Goal: Task Accomplishment & Management: Use online tool/utility

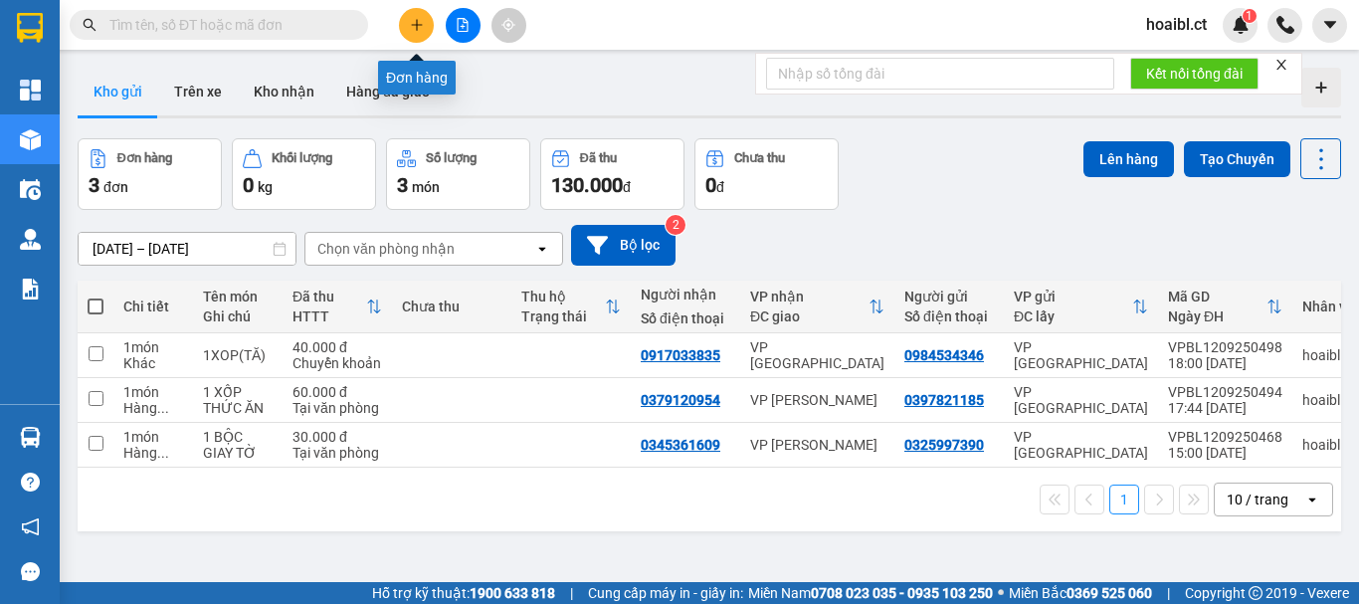
click at [425, 21] on button at bounding box center [416, 25] width 35 height 35
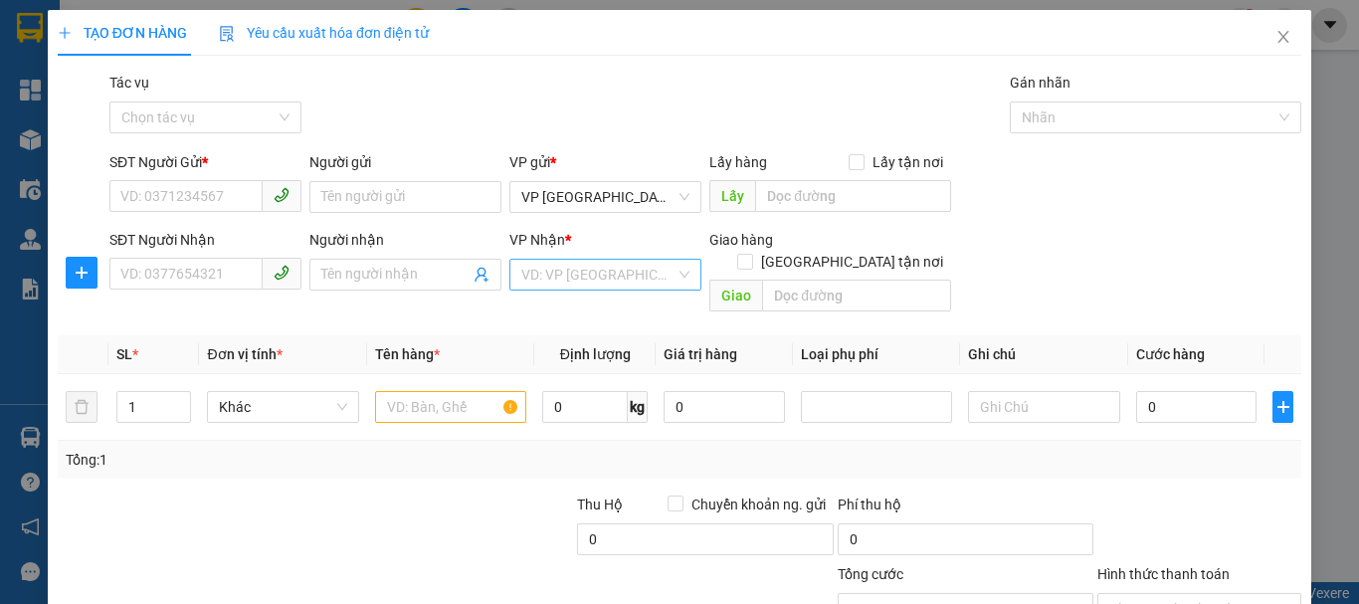
click at [561, 278] on input "search" at bounding box center [598, 275] width 154 height 30
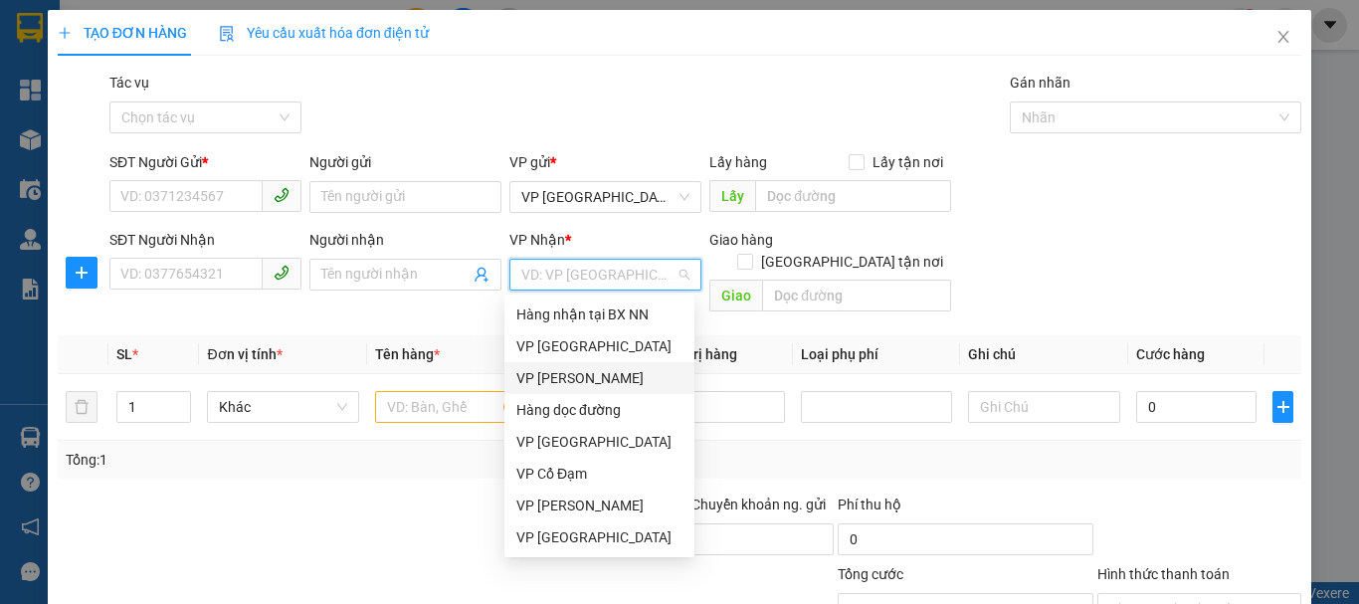
click at [582, 383] on div "VP [PERSON_NAME]" at bounding box center [599, 378] width 166 height 22
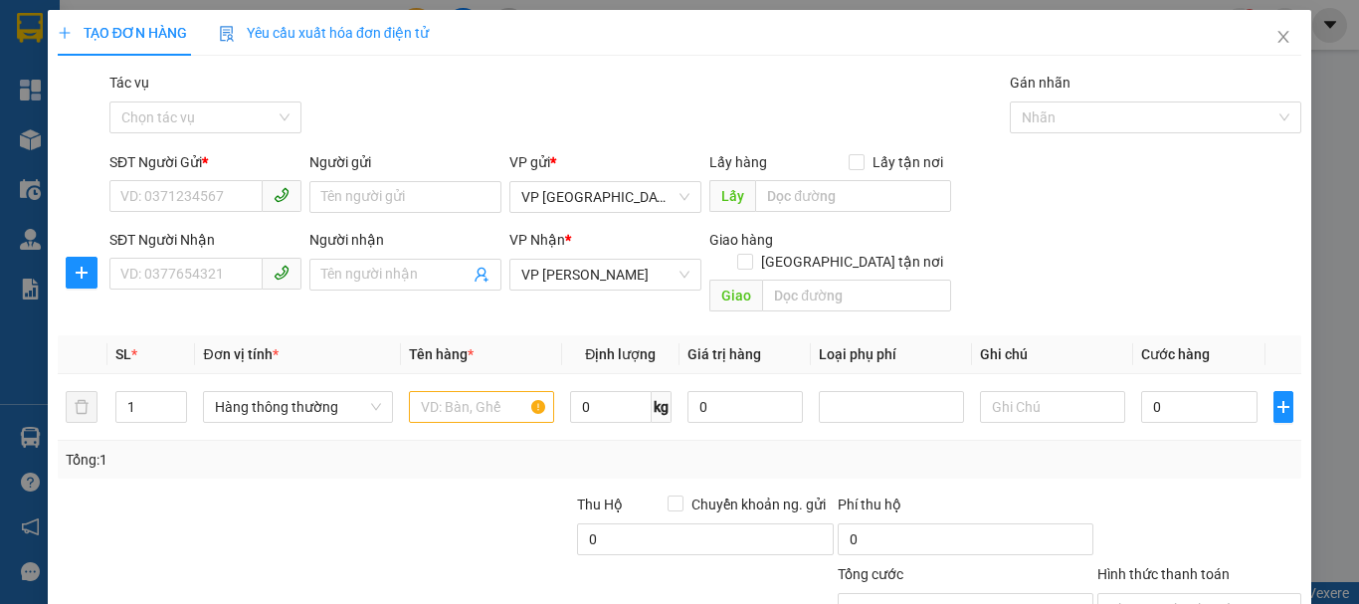
click at [205, 179] on div "SĐT Người Gửi *" at bounding box center [205, 166] width 192 height 30
click at [201, 198] on input "SĐT Người Gửi *" at bounding box center [185, 196] width 153 height 32
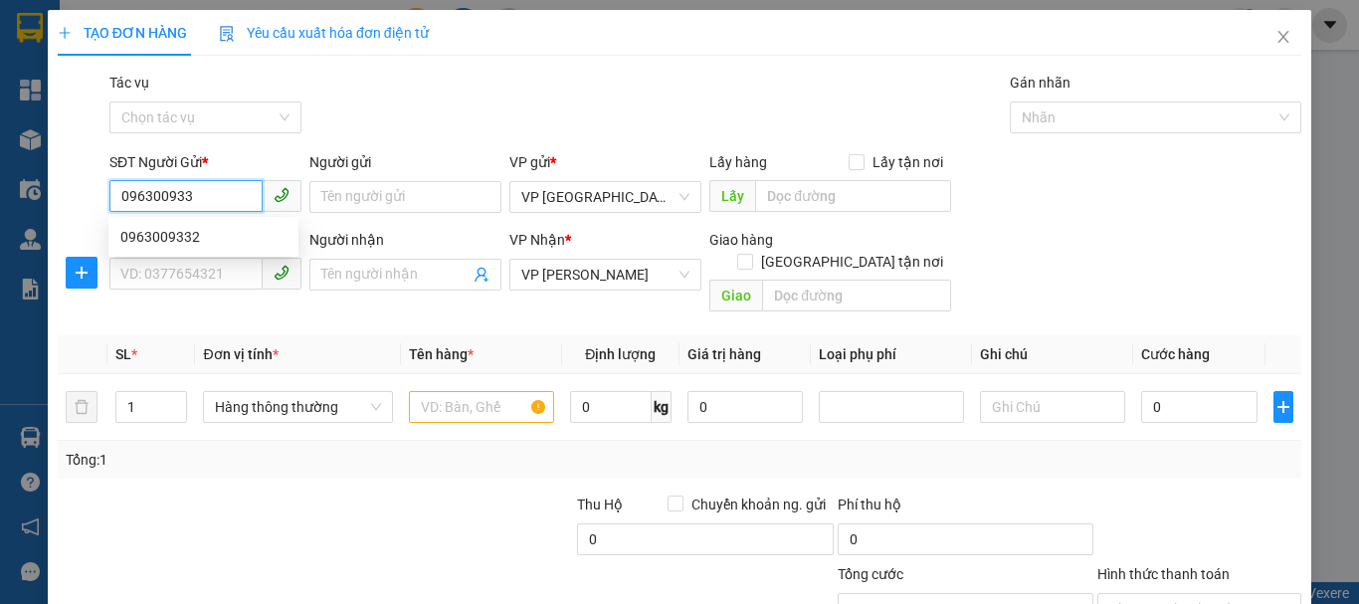
type input "0963009332"
click at [187, 243] on div "0963009332" at bounding box center [203, 237] width 166 height 22
type input "30.000"
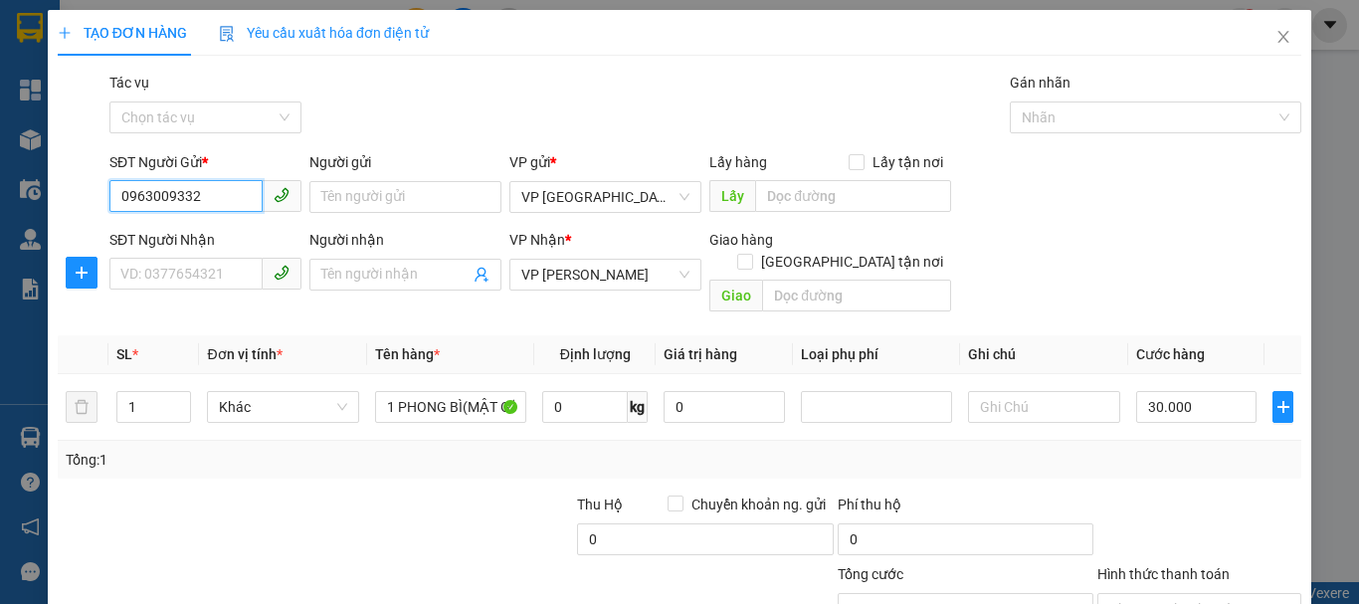
type input "0963009332"
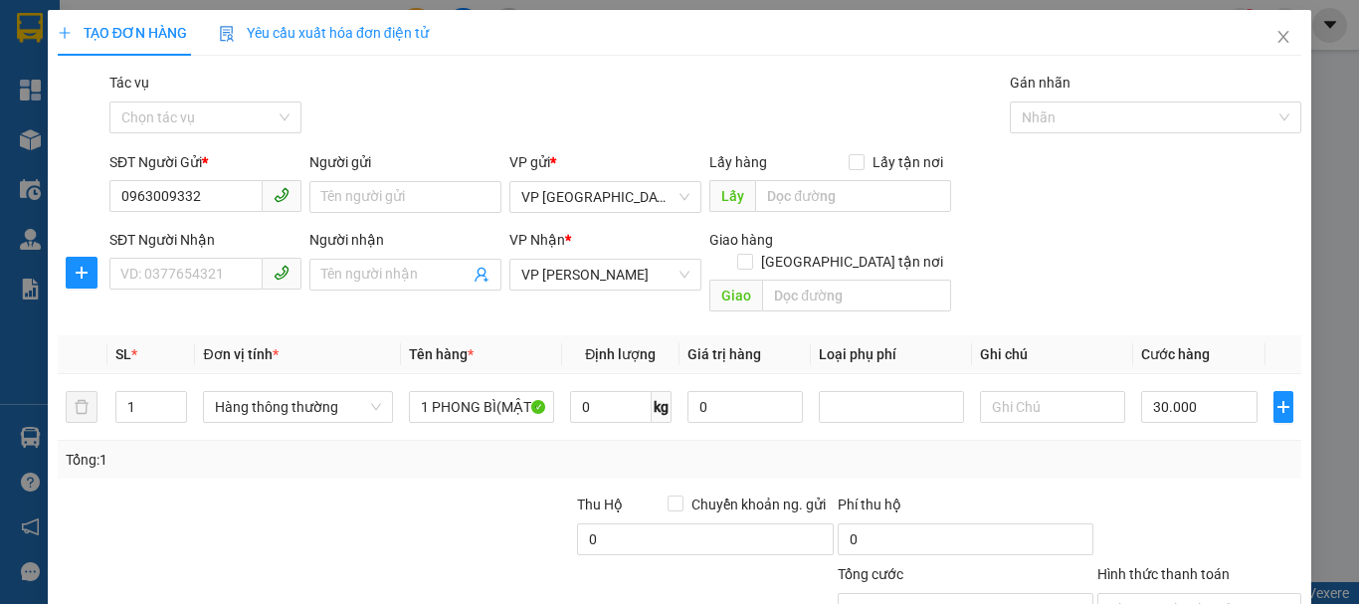
click at [217, 232] on div "SĐT Người Nhận" at bounding box center [205, 240] width 192 height 22
click at [217, 258] on input "SĐT Người Nhận" at bounding box center [185, 274] width 153 height 32
click at [205, 274] on input "SĐT Người Nhận" at bounding box center [185, 274] width 153 height 32
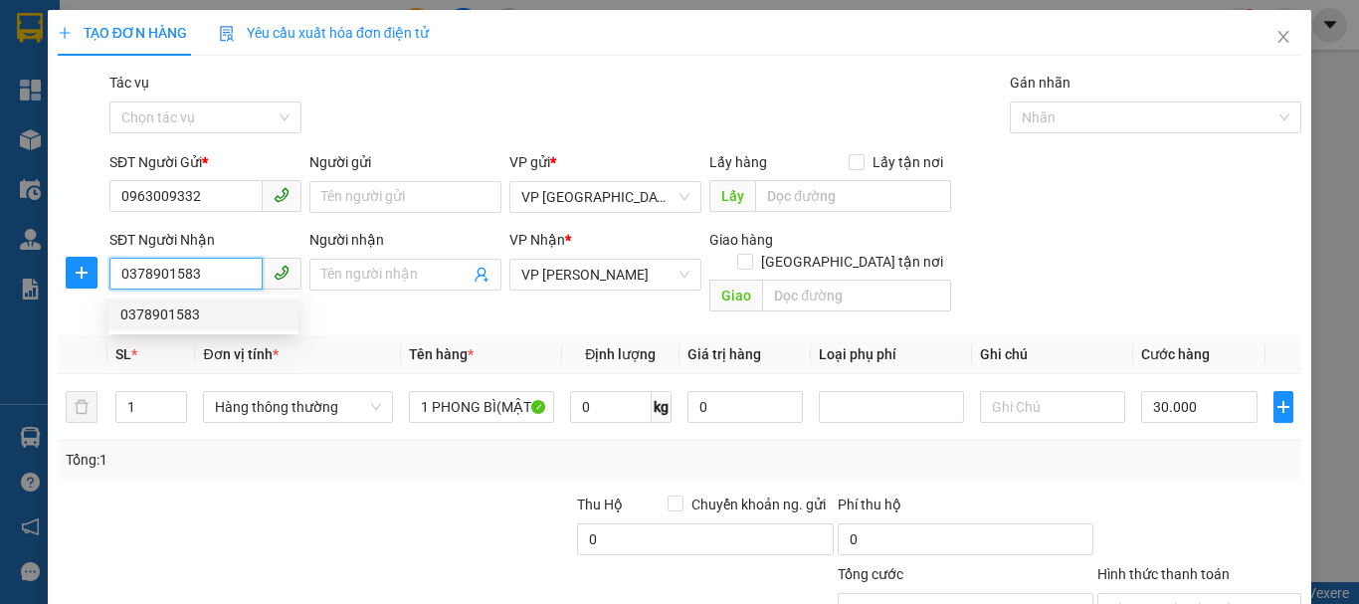
click at [192, 320] on div "0378901583" at bounding box center [203, 314] width 166 height 22
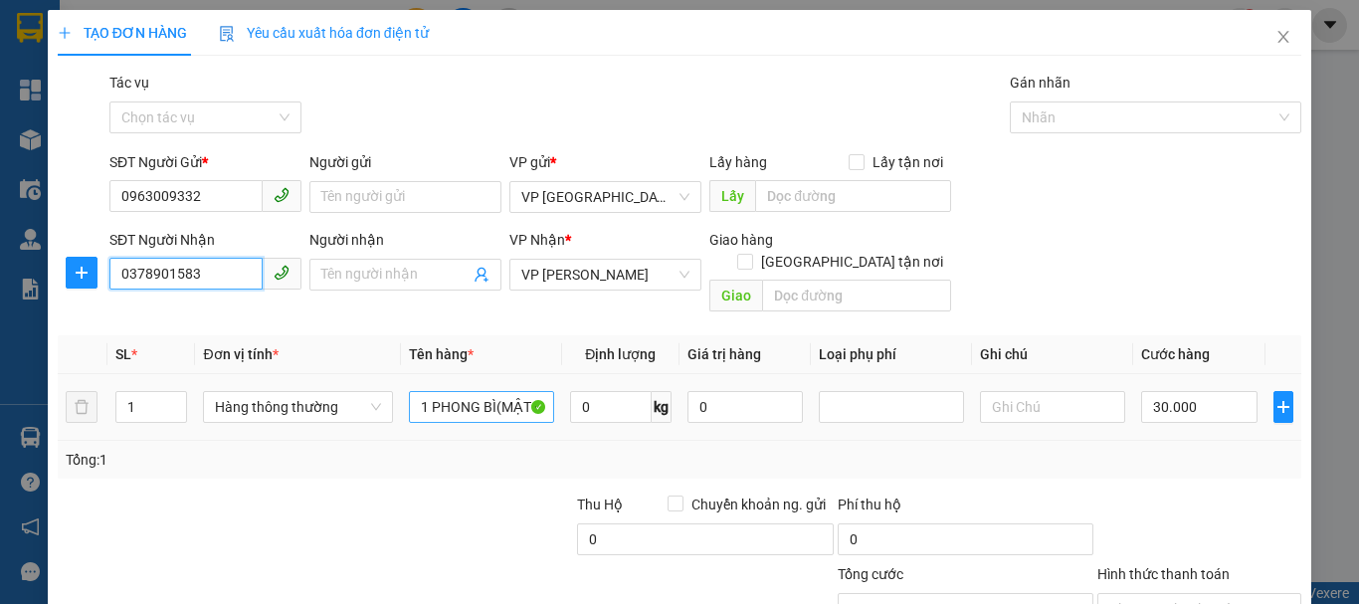
type input "0378901583"
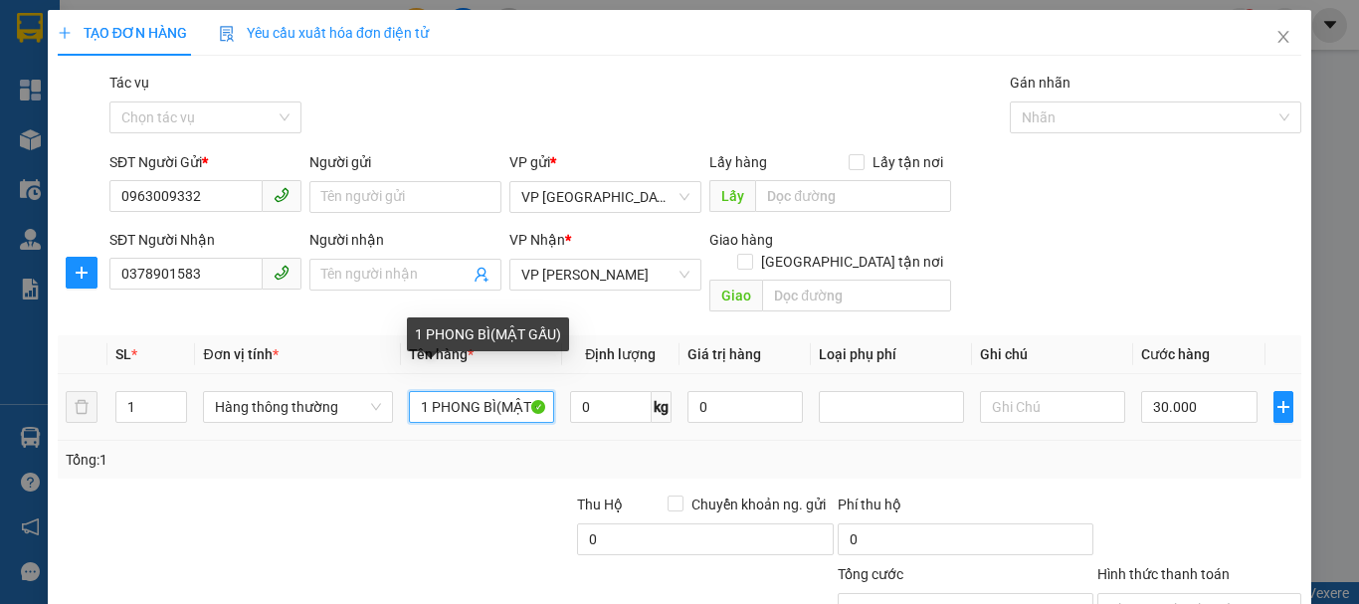
click at [456, 391] on input "1 PHONG BÌ(MẬT GẤU)" at bounding box center [481, 407] width 145 height 32
click at [452, 391] on input "1 PHONG BÌ(MẬT GẤU)" at bounding box center [481, 407] width 145 height 32
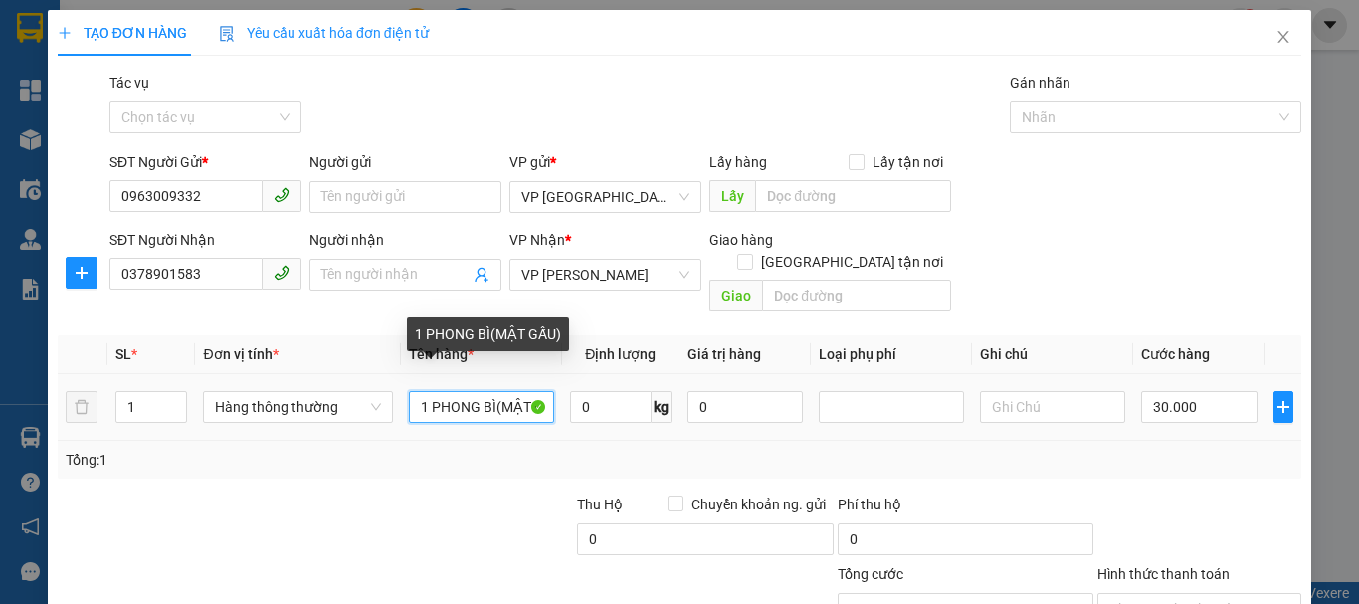
click at [452, 391] on input "1 PHONG BÌ(MẬT GẤU)" at bounding box center [481, 407] width 145 height 32
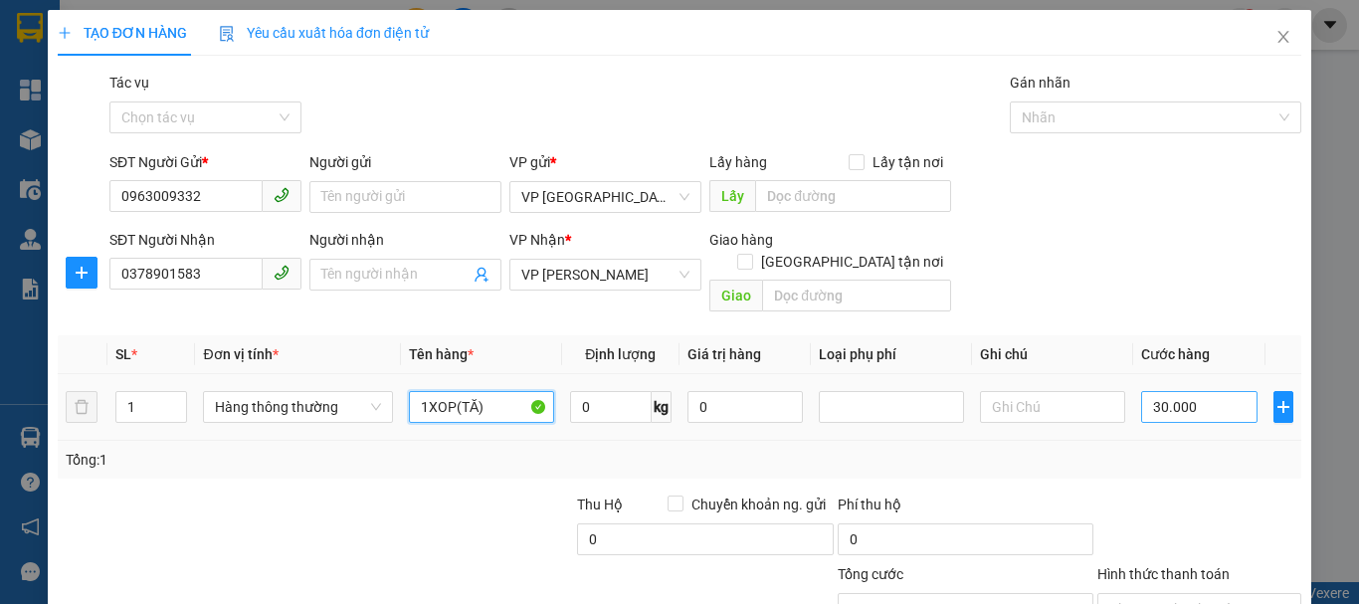
type input "1XOP(TĂ)"
click at [1191, 395] on input "30.000" at bounding box center [1199, 407] width 116 height 32
type input "4"
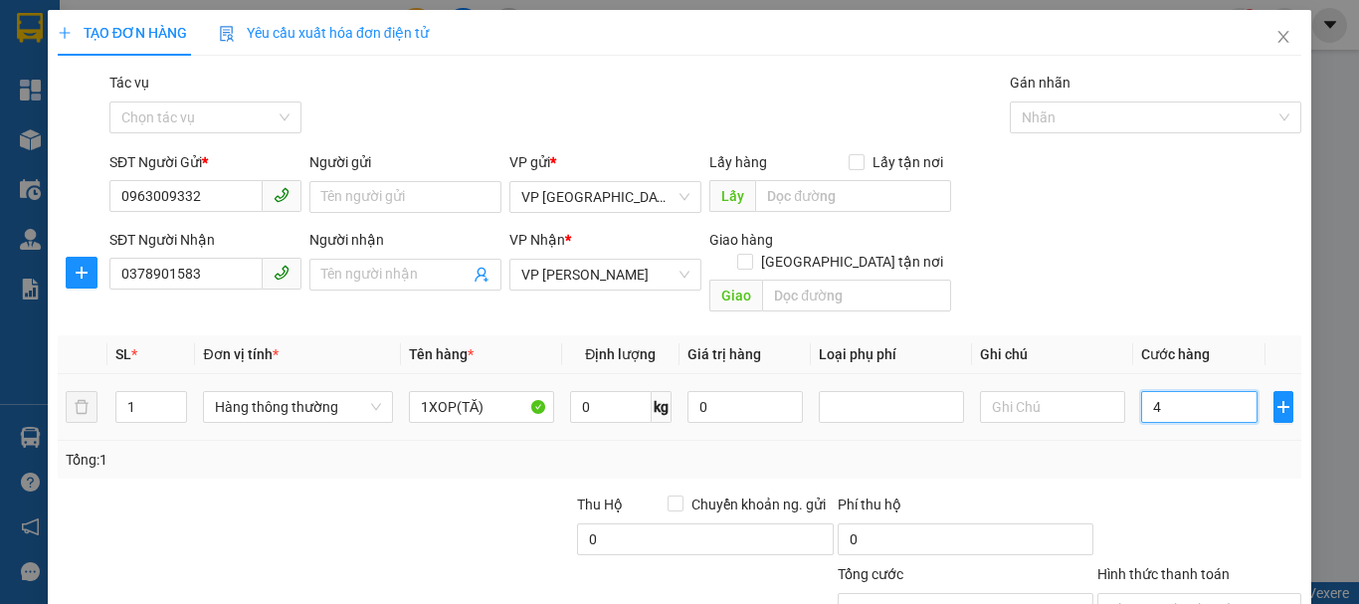
type input "40"
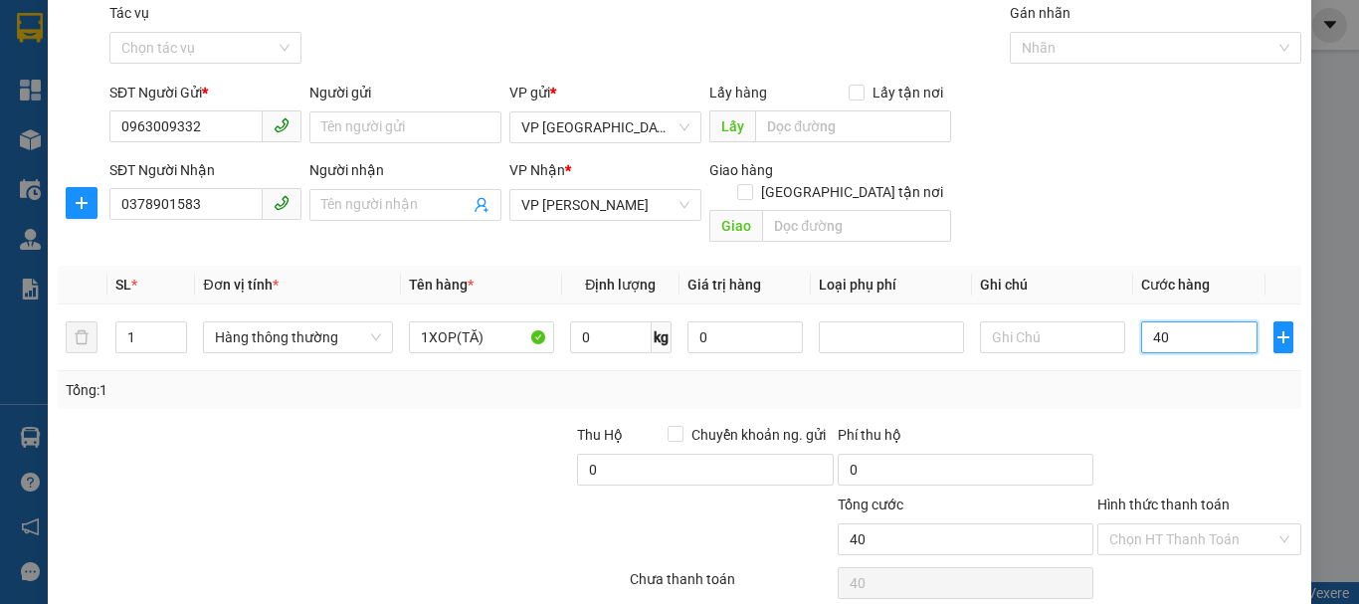
scroll to position [99, 0]
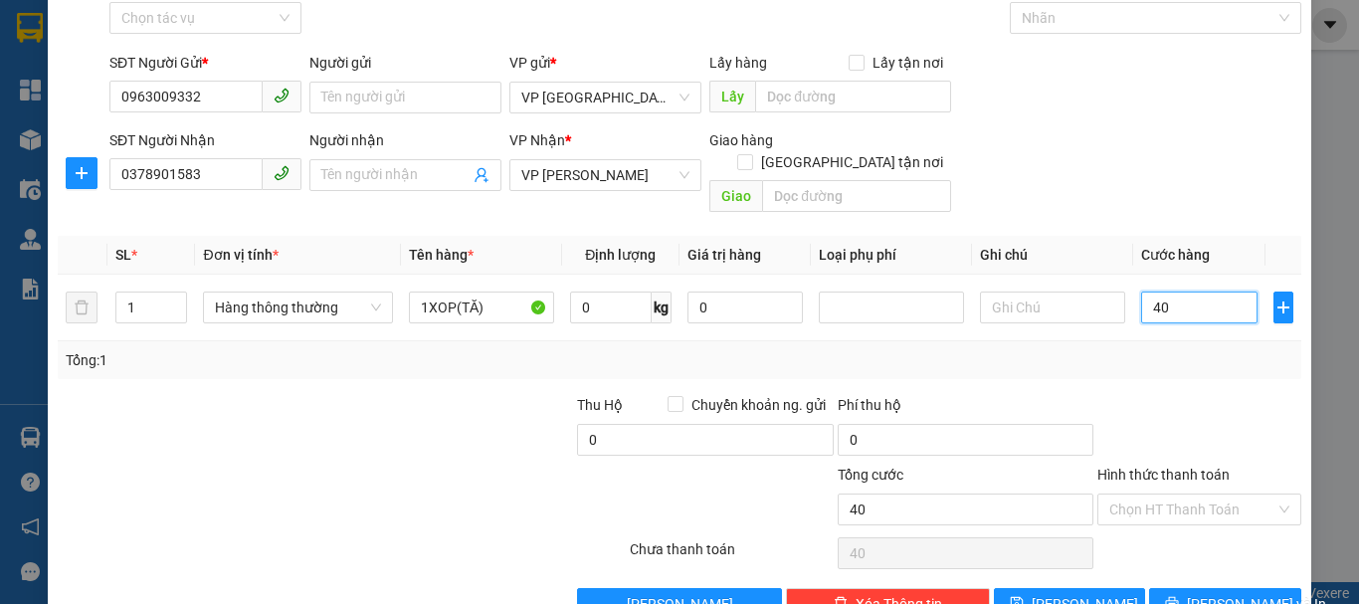
type input "40"
type input "40.000"
click at [1157, 466] on label "Hình thức thanh toán" at bounding box center [1163, 474] width 132 height 16
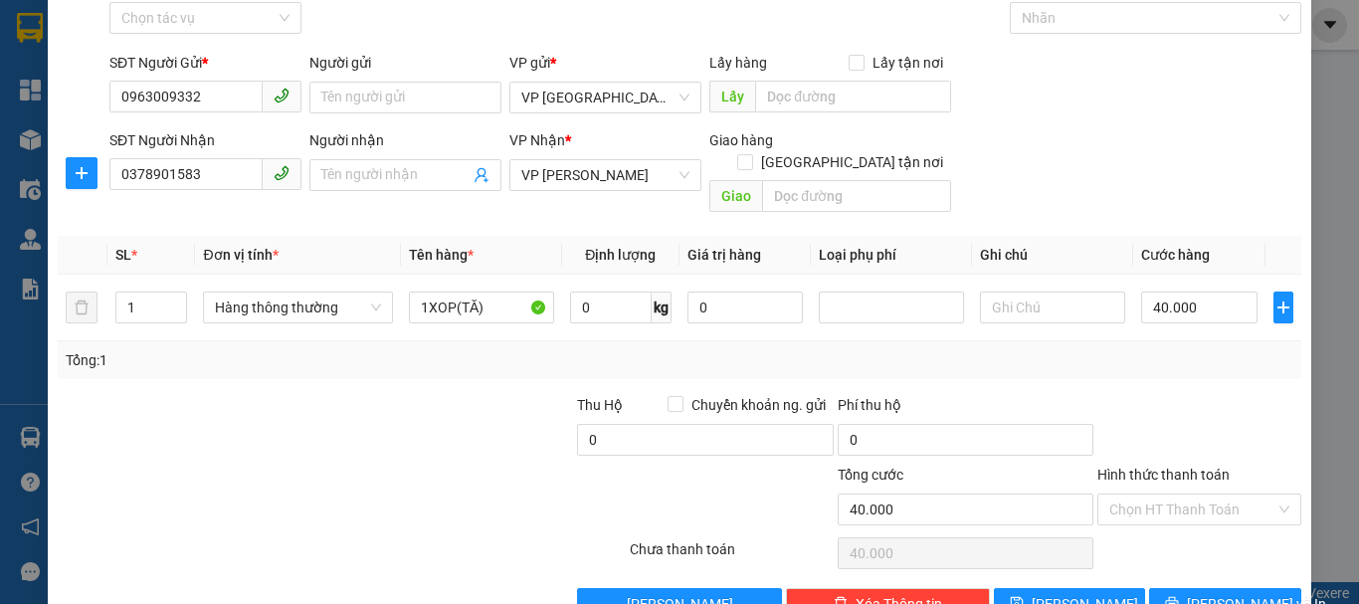
click at [1157, 494] on input "Hình thức thanh toán" at bounding box center [1192, 509] width 166 height 30
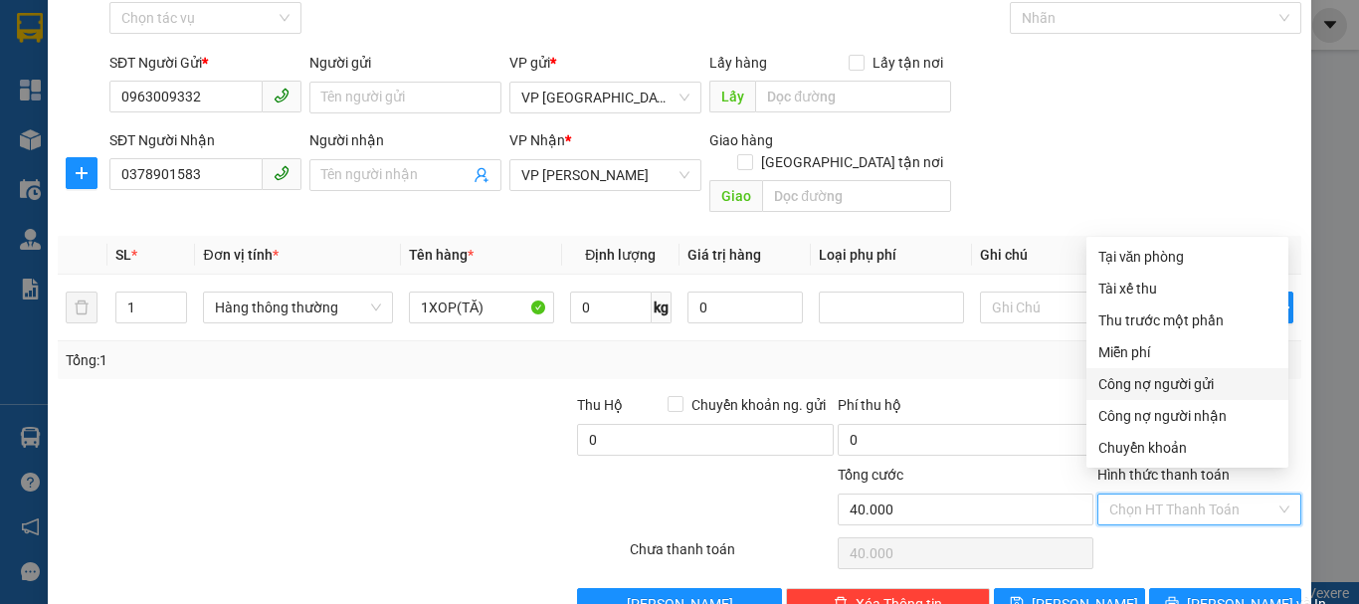
click at [1022, 349] on div "Tổng: 1" at bounding box center [679, 360] width 1227 height 22
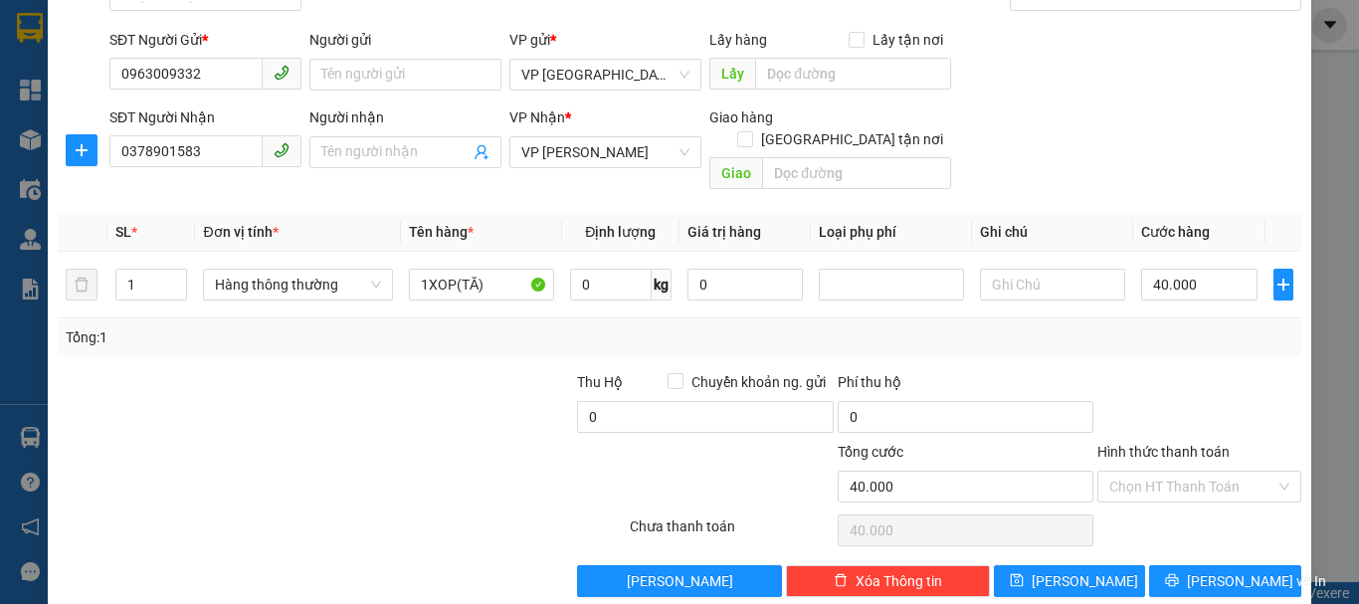
scroll to position [132, 0]
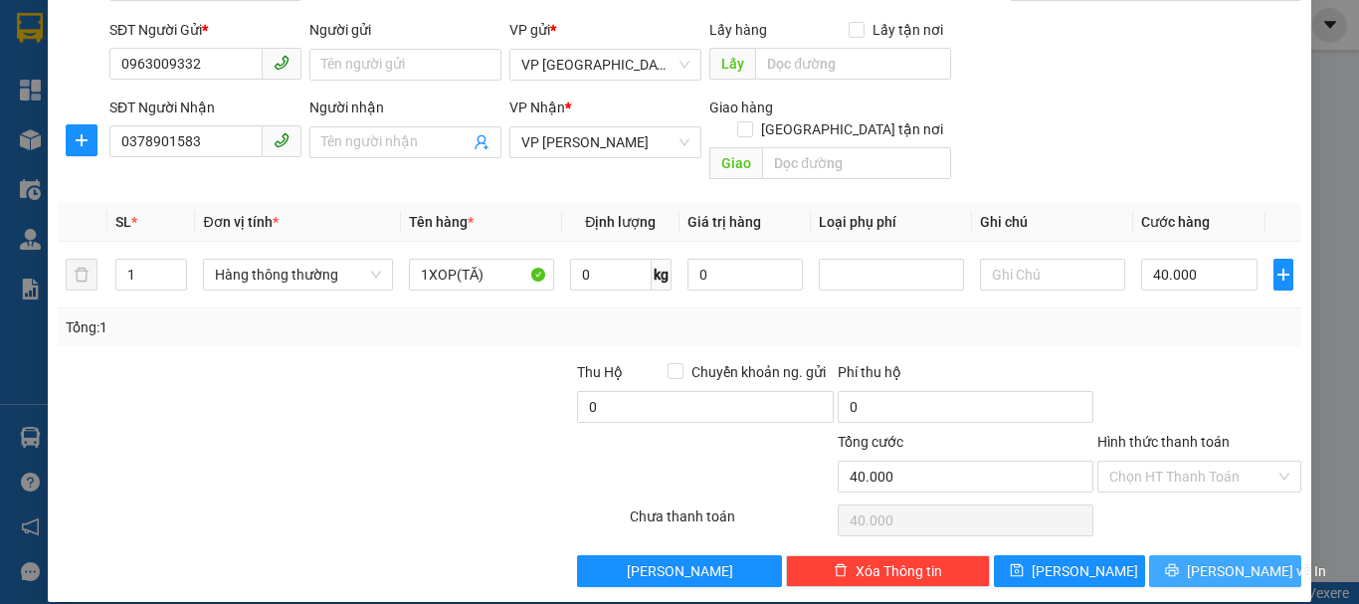
click at [1213, 560] on span "[PERSON_NAME] và In" at bounding box center [1256, 571] width 139 height 22
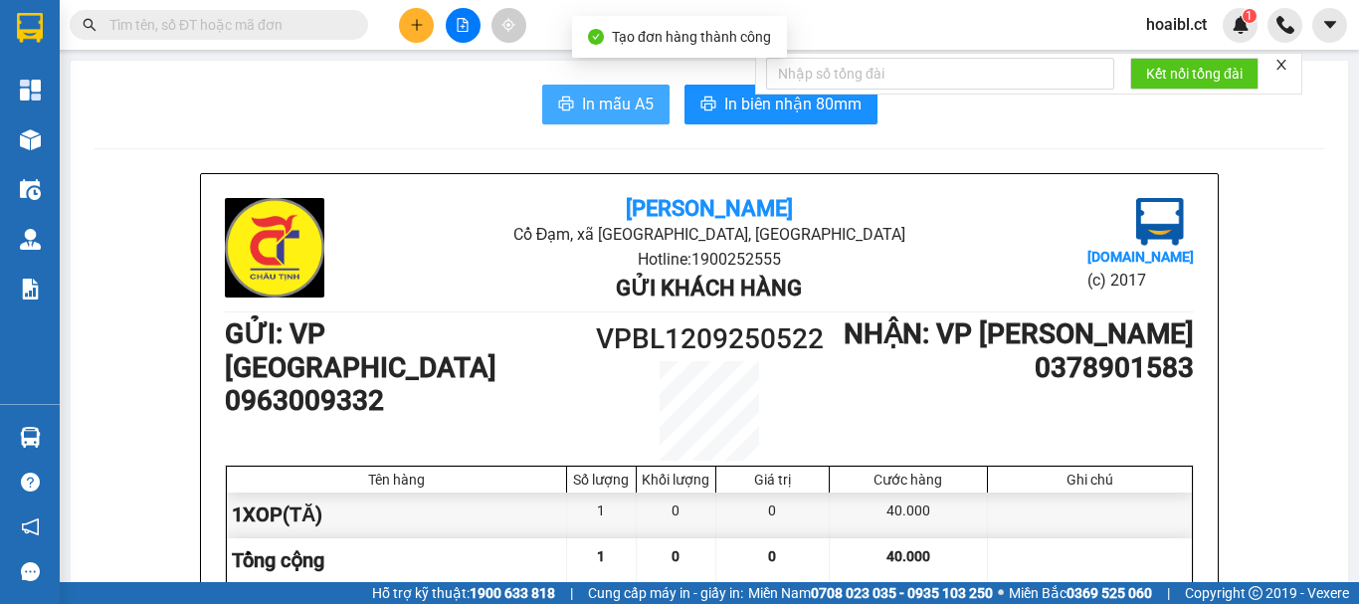
click at [596, 115] on span "In mẫu A5" at bounding box center [618, 104] width 72 height 25
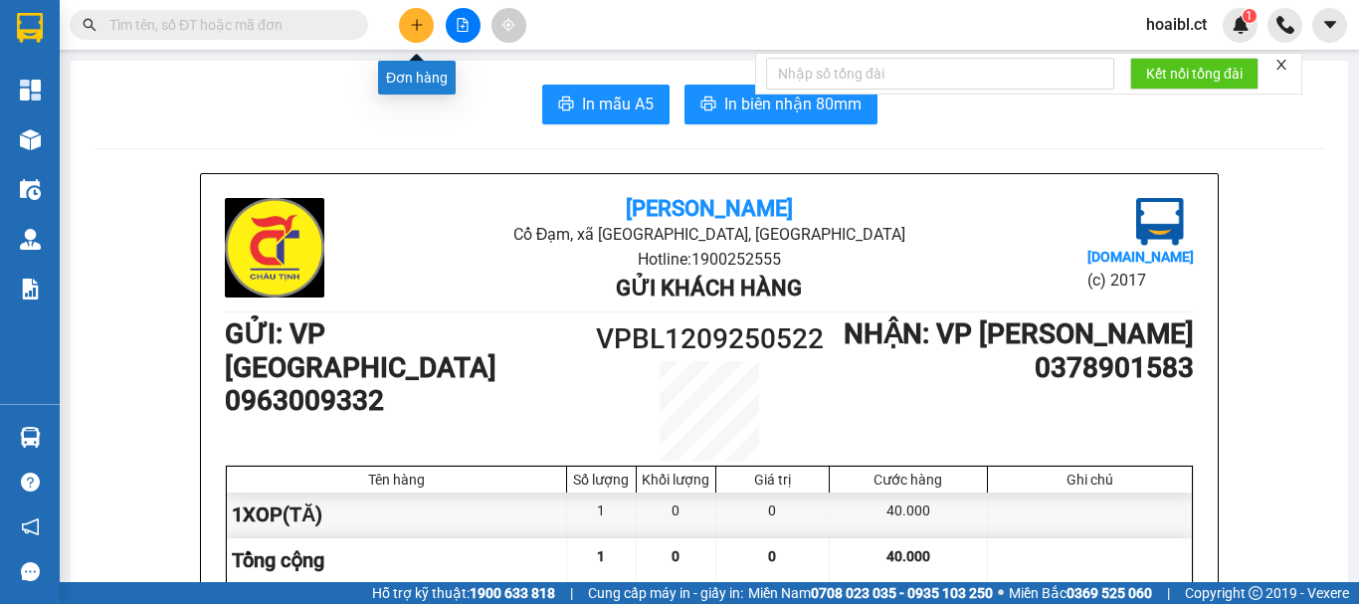
click at [406, 30] on button at bounding box center [416, 25] width 35 height 35
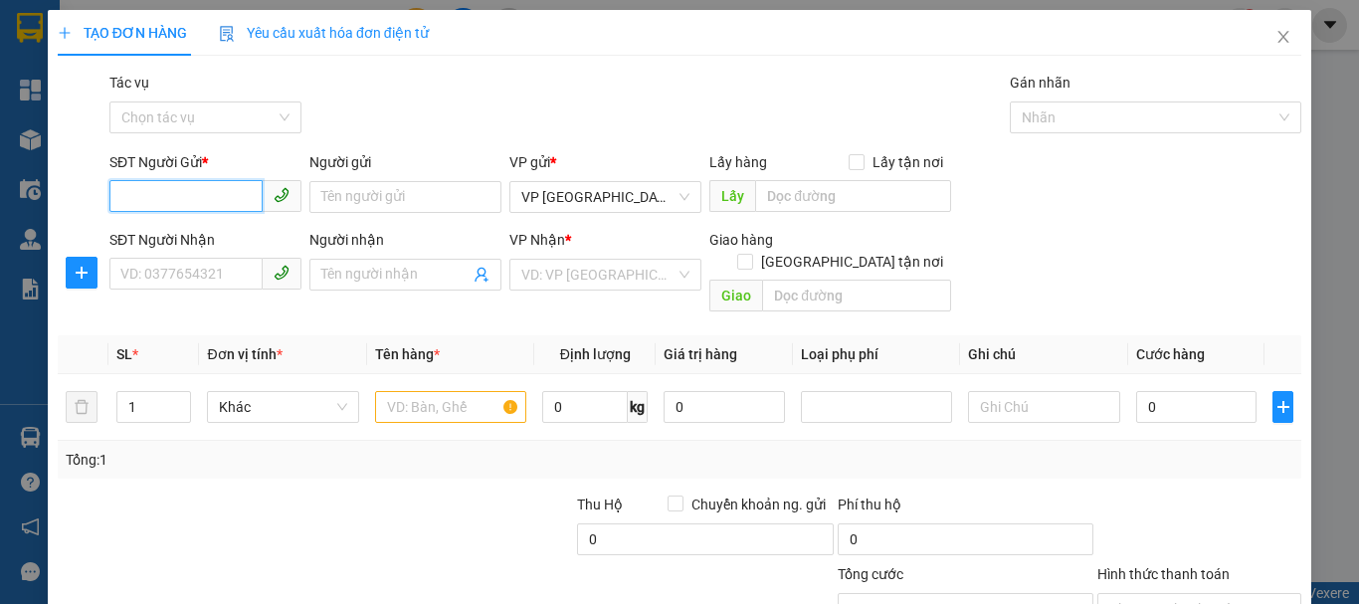
click at [211, 185] on input "SĐT Người Gửi *" at bounding box center [185, 196] width 153 height 32
type input "0973996115"
click at [159, 290] on div "SĐT Người Nhận VD: 0377654321" at bounding box center [205, 264] width 192 height 70
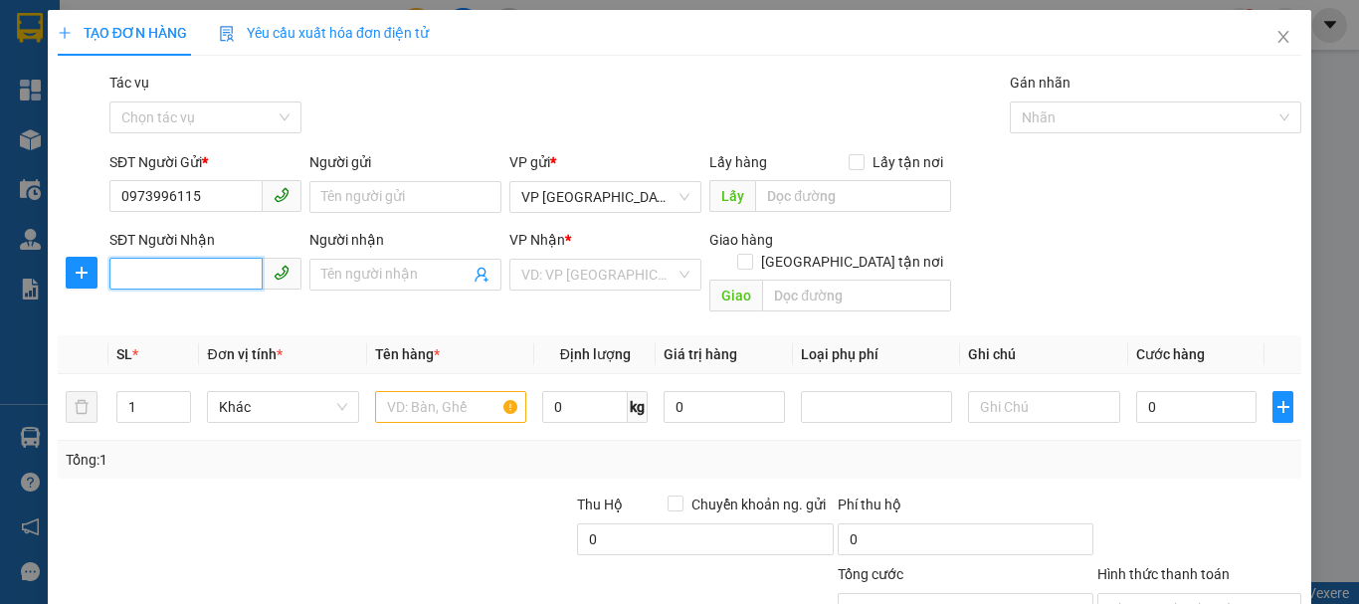
click at [171, 272] on input "SĐT Người Nhận" at bounding box center [185, 274] width 153 height 32
click at [533, 278] on input "search" at bounding box center [598, 275] width 154 height 30
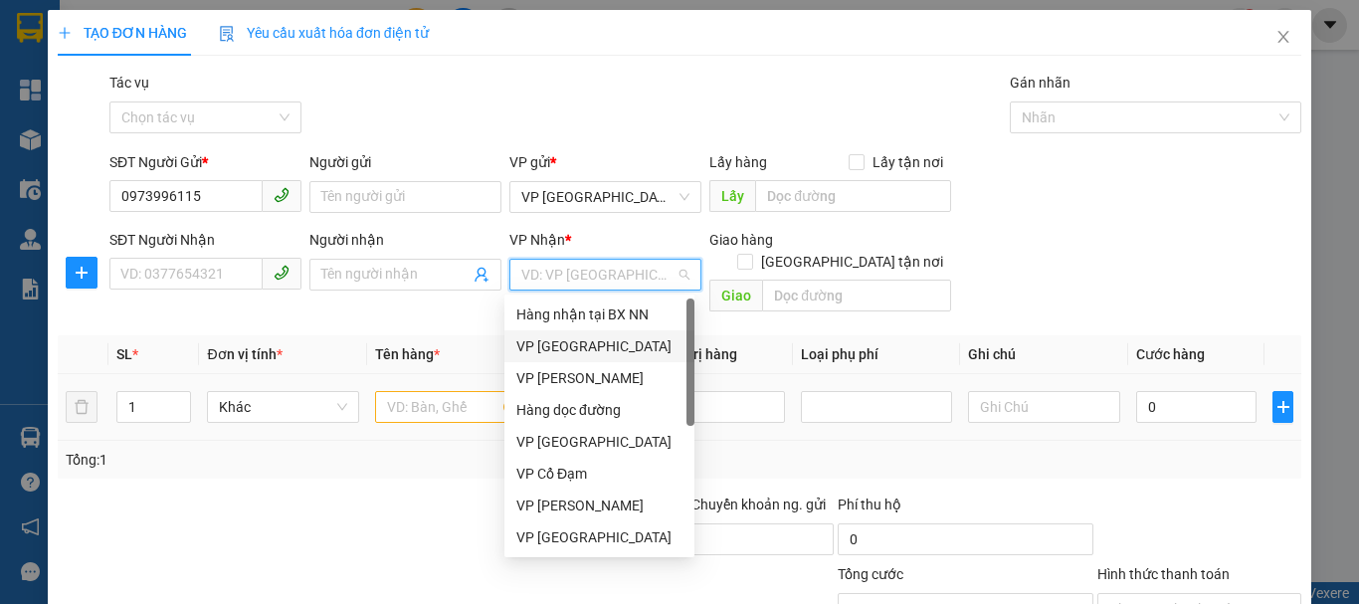
click at [586, 352] on div "VP [GEOGRAPHIC_DATA]" at bounding box center [599, 346] width 166 height 22
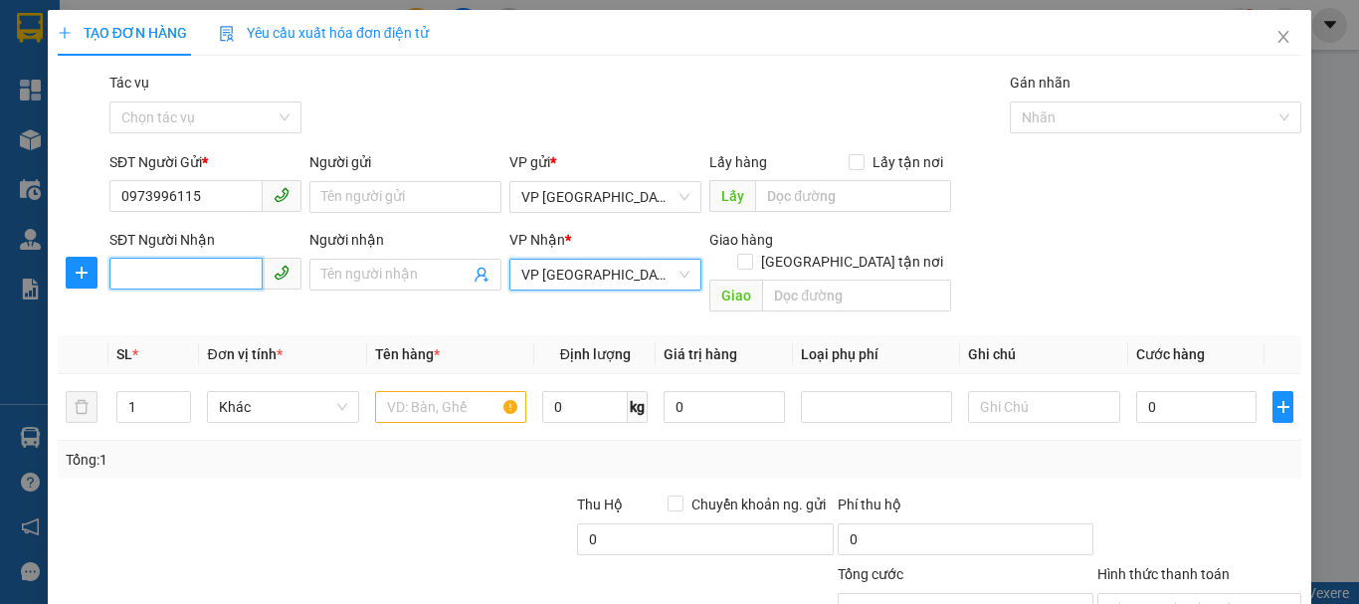
click at [182, 279] on input "SĐT Người Nhận" at bounding box center [185, 274] width 153 height 32
type input "0374608860"
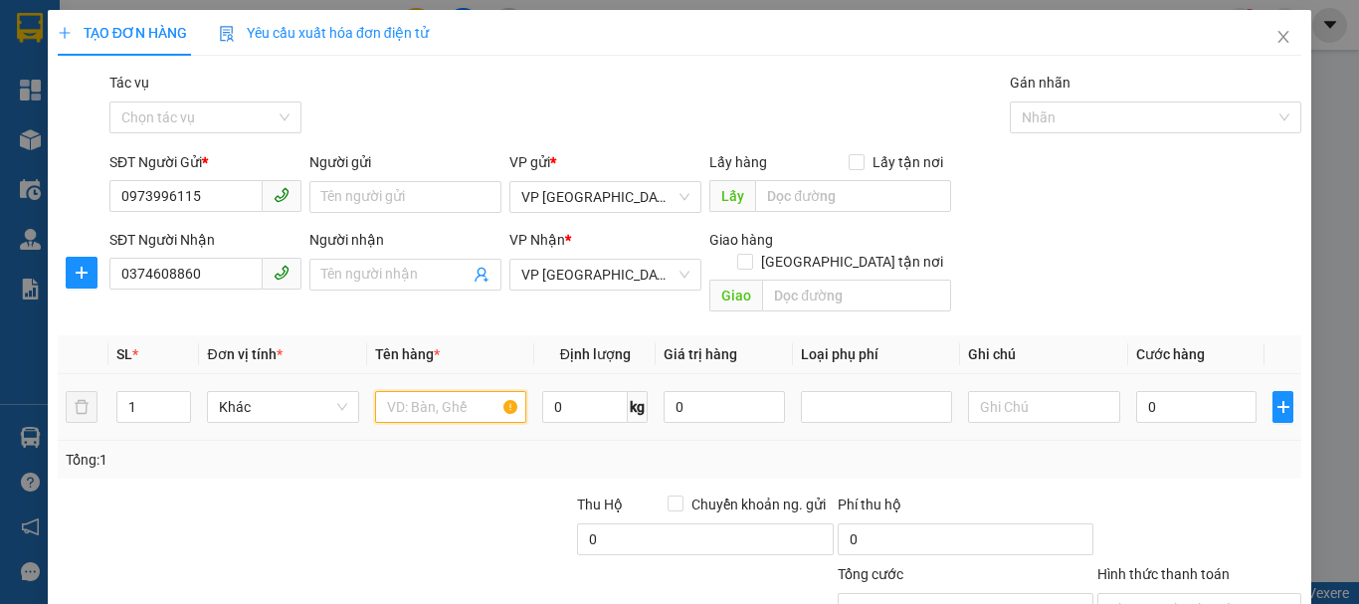
click at [430, 391] on input "text" at bounding box center [450, 407] width 151 height 32
type input "`1 Máy thở"
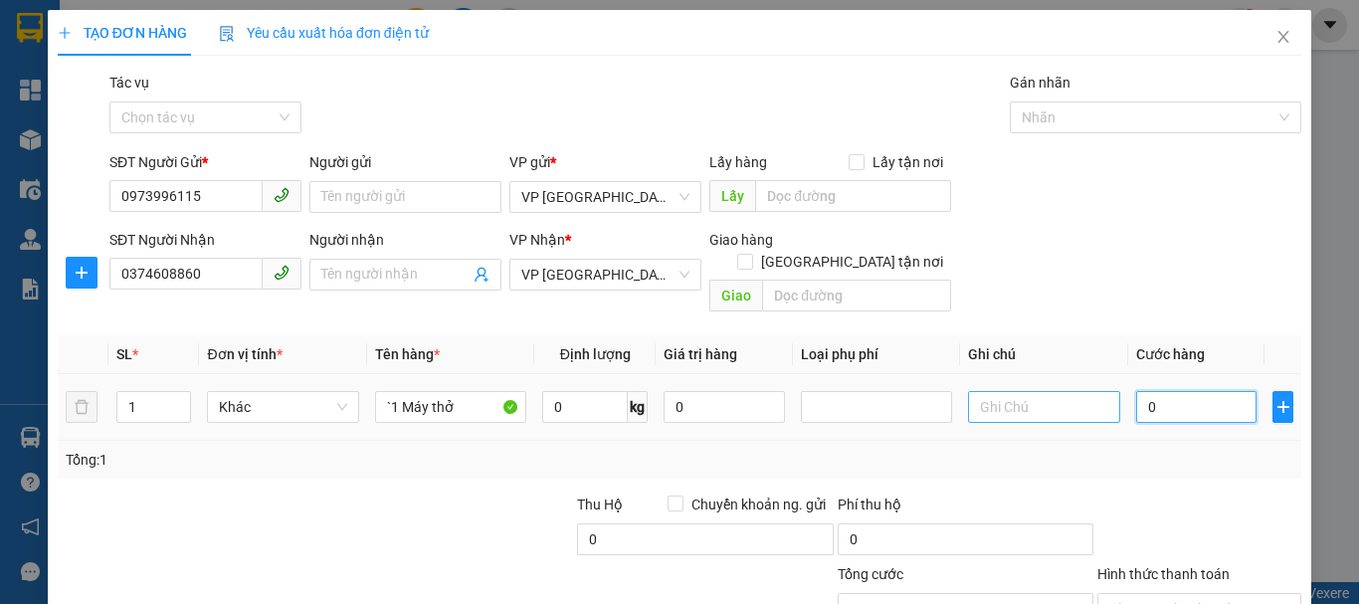
type input "4"
type input "40"
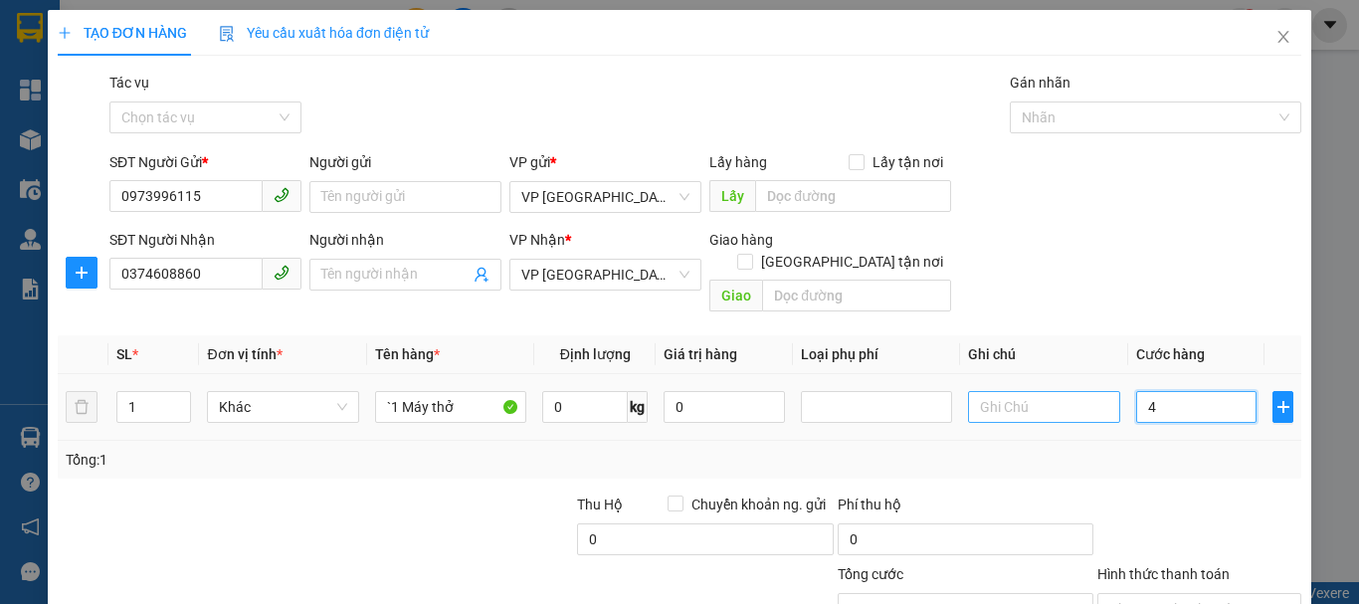
type input "40"
type input "40.000"
click at [1129, 449] on div "Tổng: 1" at bounding box center [679, 460] width 1227 height 22
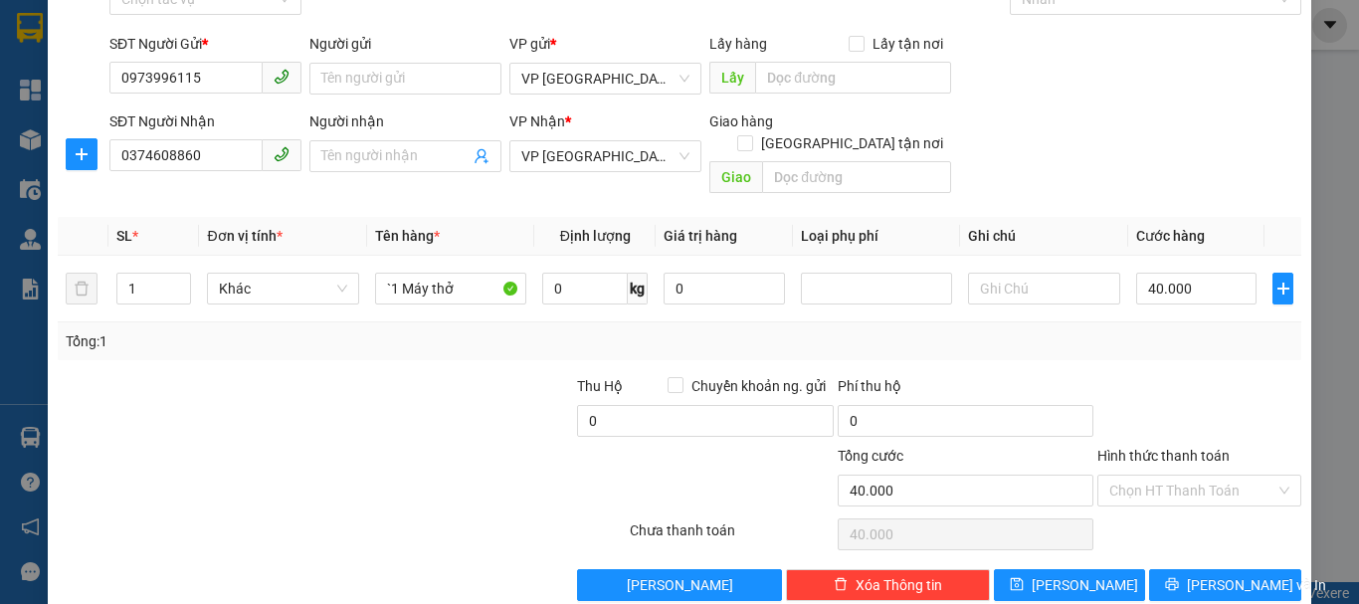
scroll to position [132, 0]
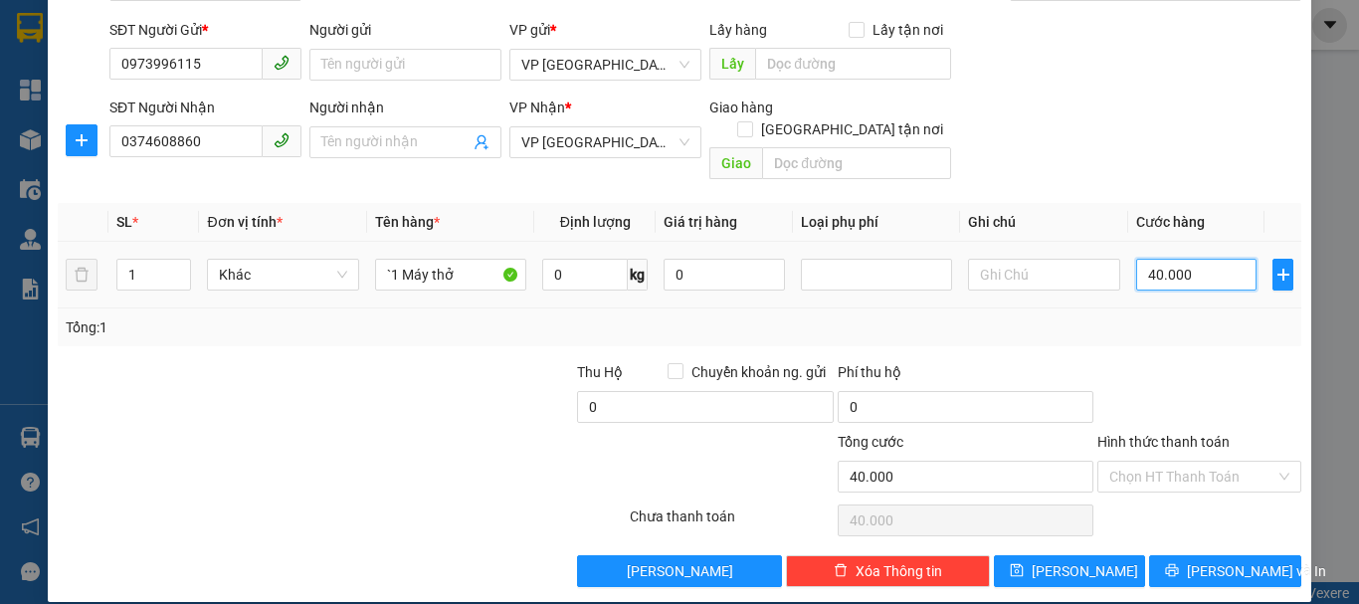
click at [1142, 259] on input "40.000" at bounding box center [1196, 275] width 121 height 32
type input "5"
type input "50"
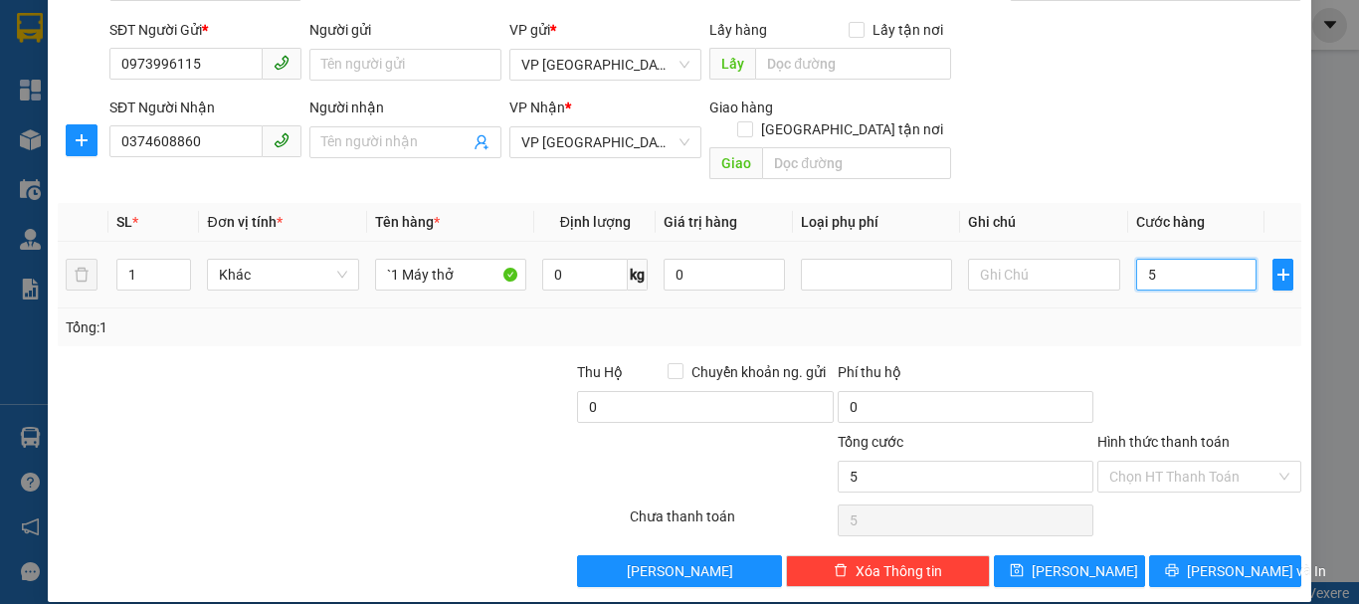
type input "50"
click at [1200, 361] on div at bounding box center [1199, 396] width 208 height 70
type input "50.000"
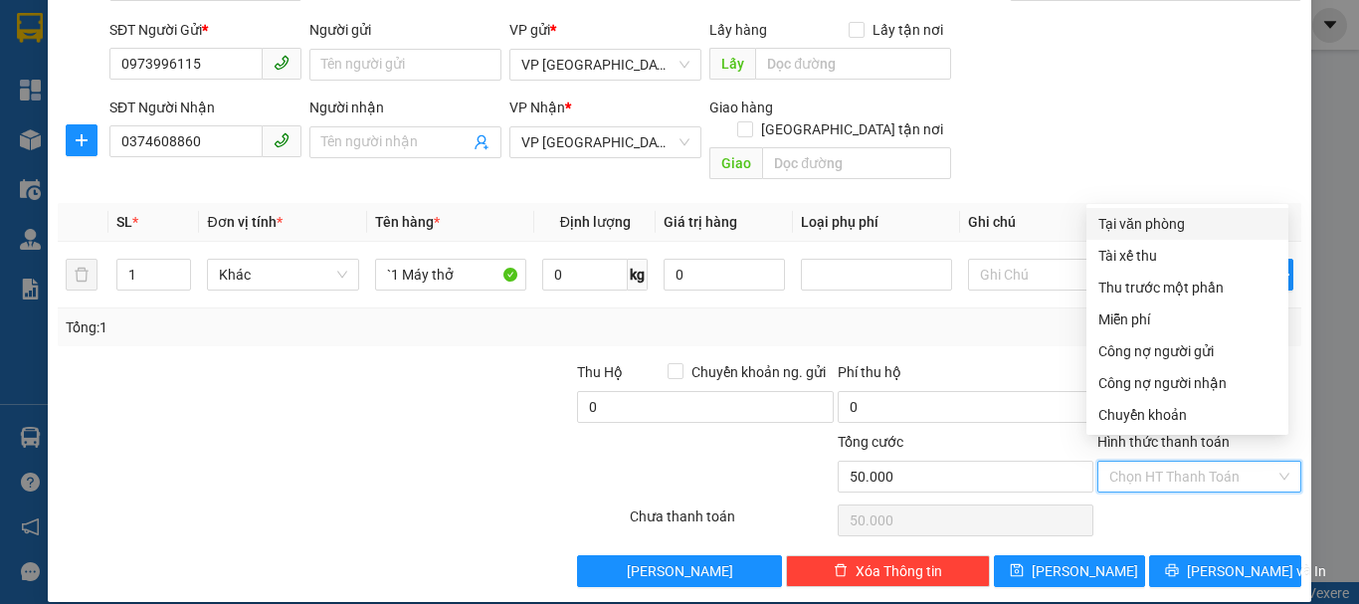
click at [1182, 461] on input "Hình thức thanh toán" at bounding box center [1192, 476] width 166 height 30
click at [1192, 227] on div "Tại văn phòng" at bounding box center [1187, 224] width 178 height 22
type input "0"
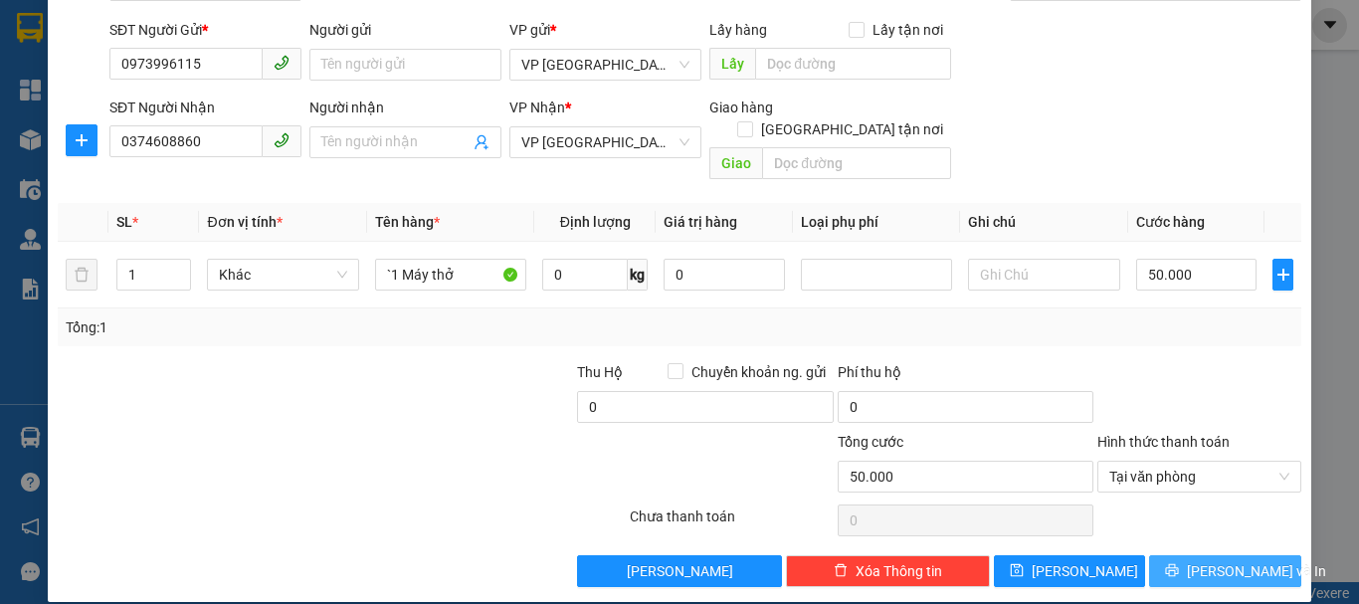
click at [1229, 560] on span "[PERSON_NAME] và In" at bounding box center [1256, 571] width 139 height 22
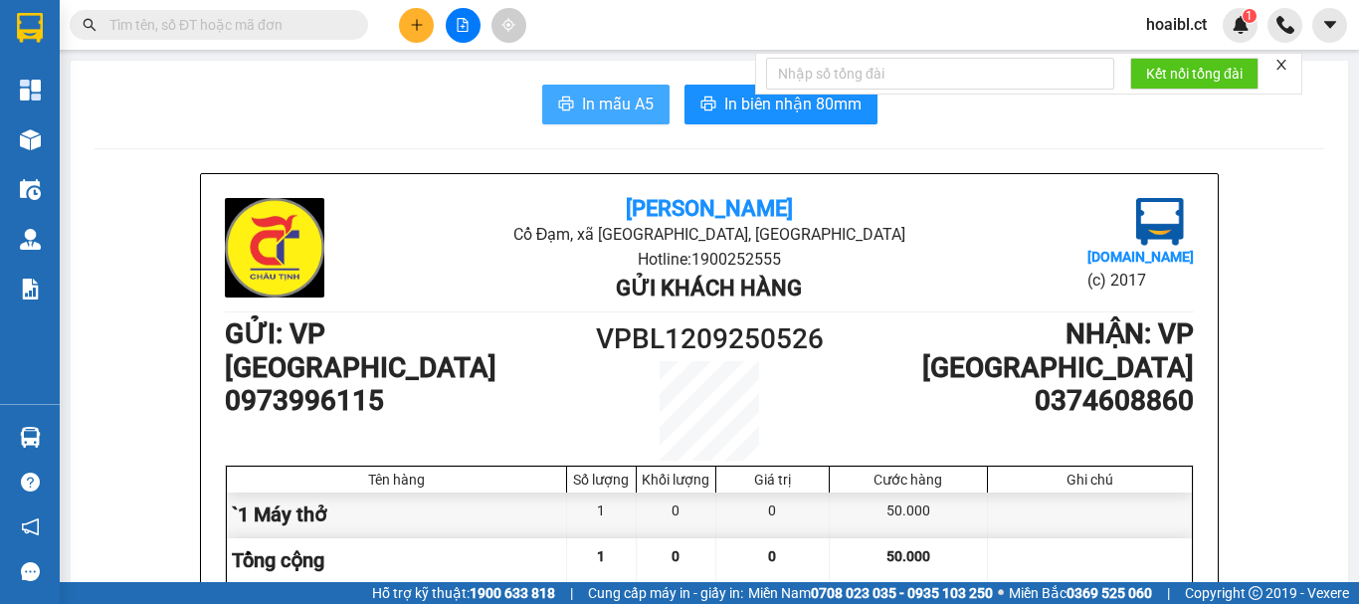
click at [615, 96] on span "In mẫu A5" at bounding box center [618, 104] width 72 height 25
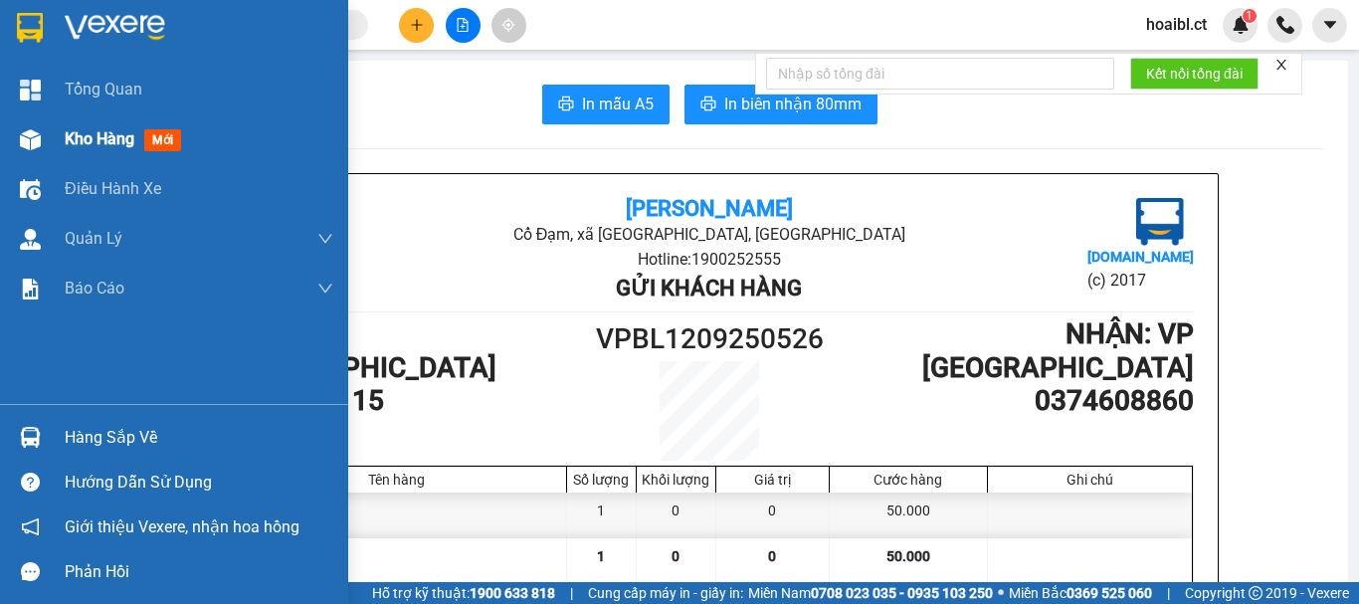
click at [64, 137] on div "Kho hàng mới" at bounding box center [174, 139] width 348 height 50
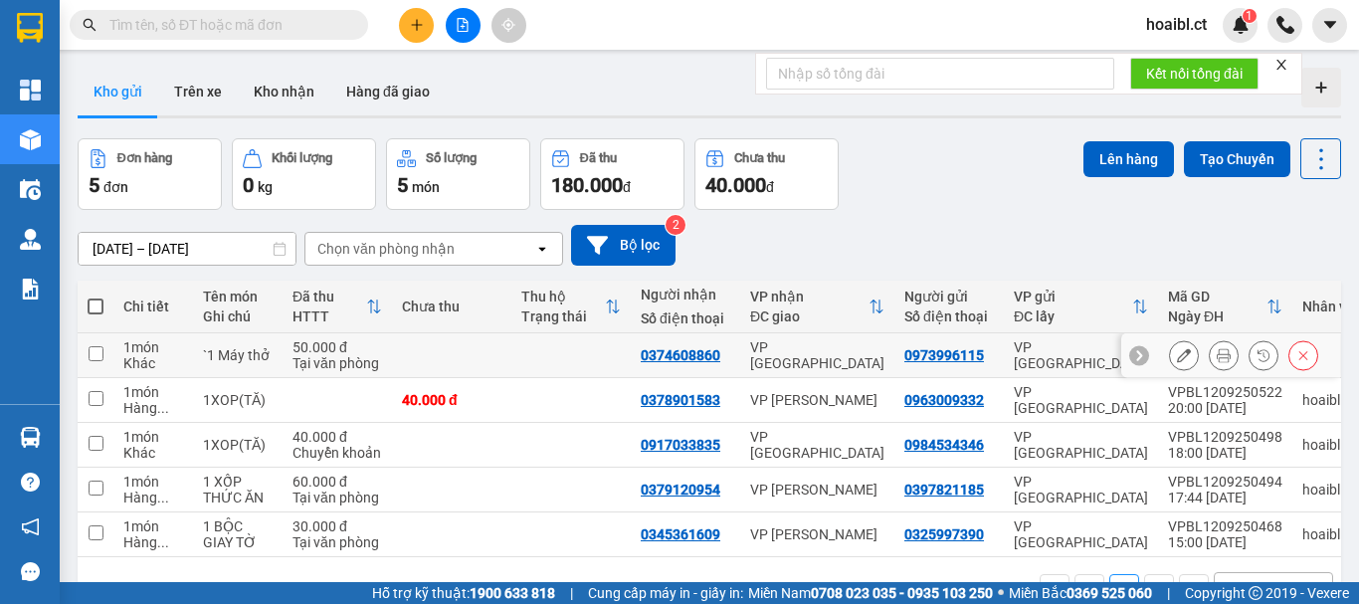
scroll to position [92, 0]
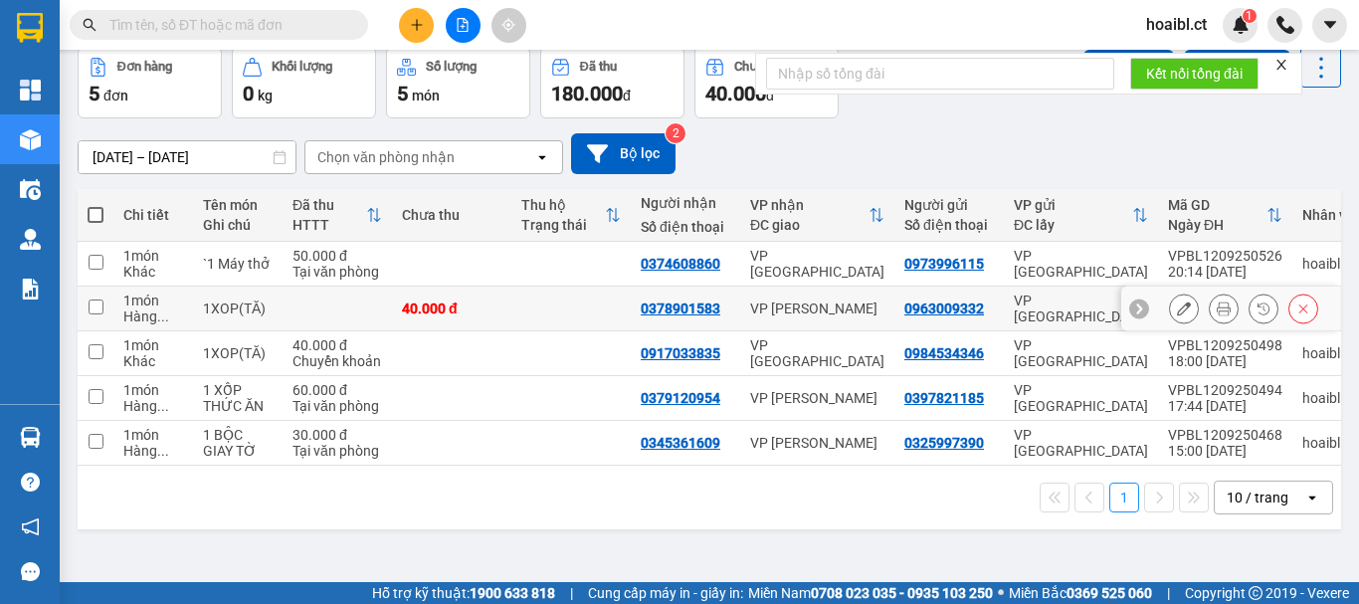
click at [544, 306] on td at bounding box center [570, 308] width 119 height 45
checkbox input "true"
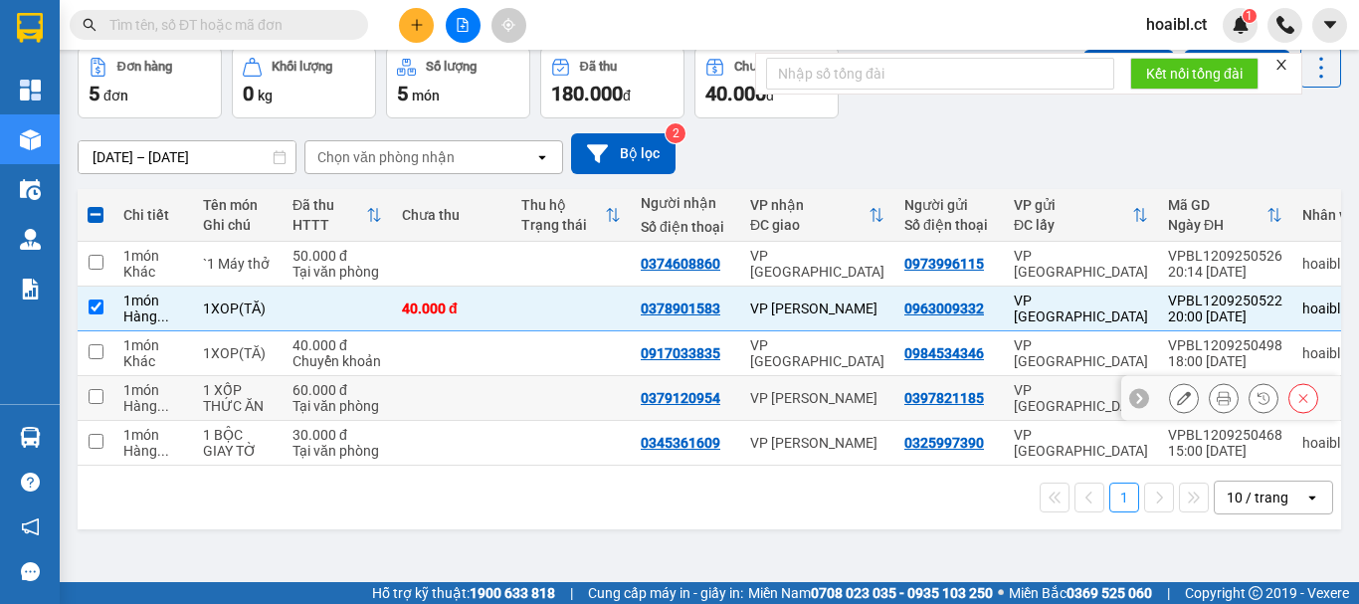
click at [522, 389] on td at bounding box center [570, 398] width 119 height 45
checkbox input "true"
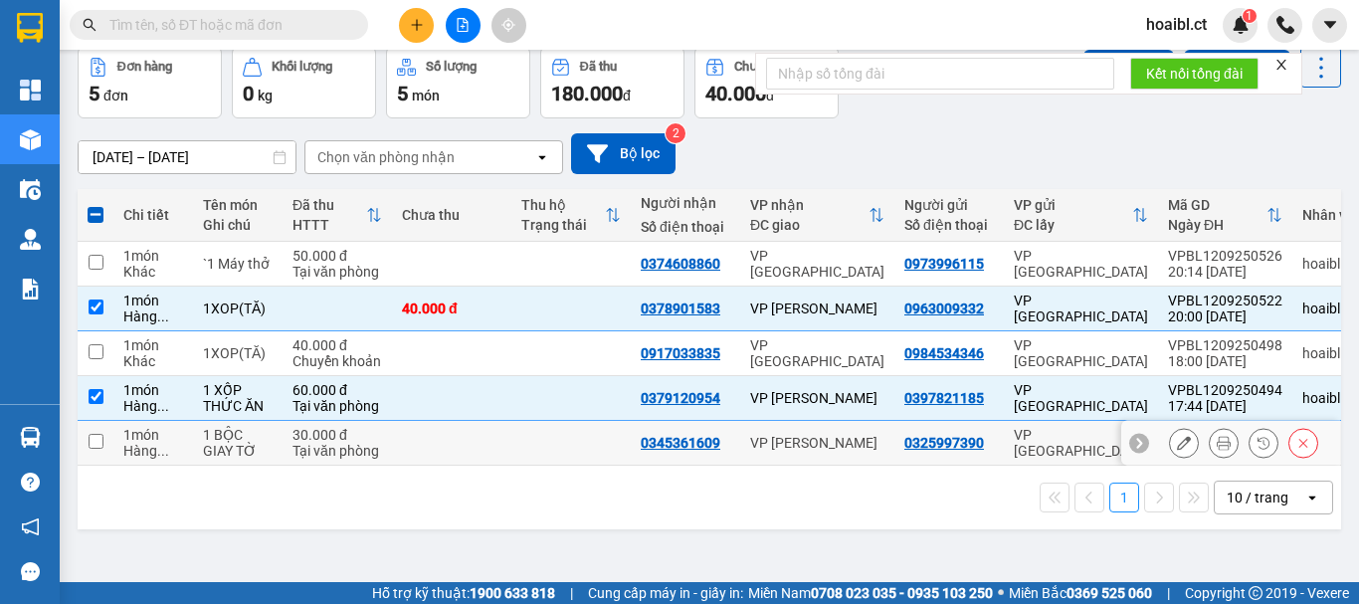
click at [516, 445] on td at bounding box center [570, 443] width 119 height 45
checkbox input "true"
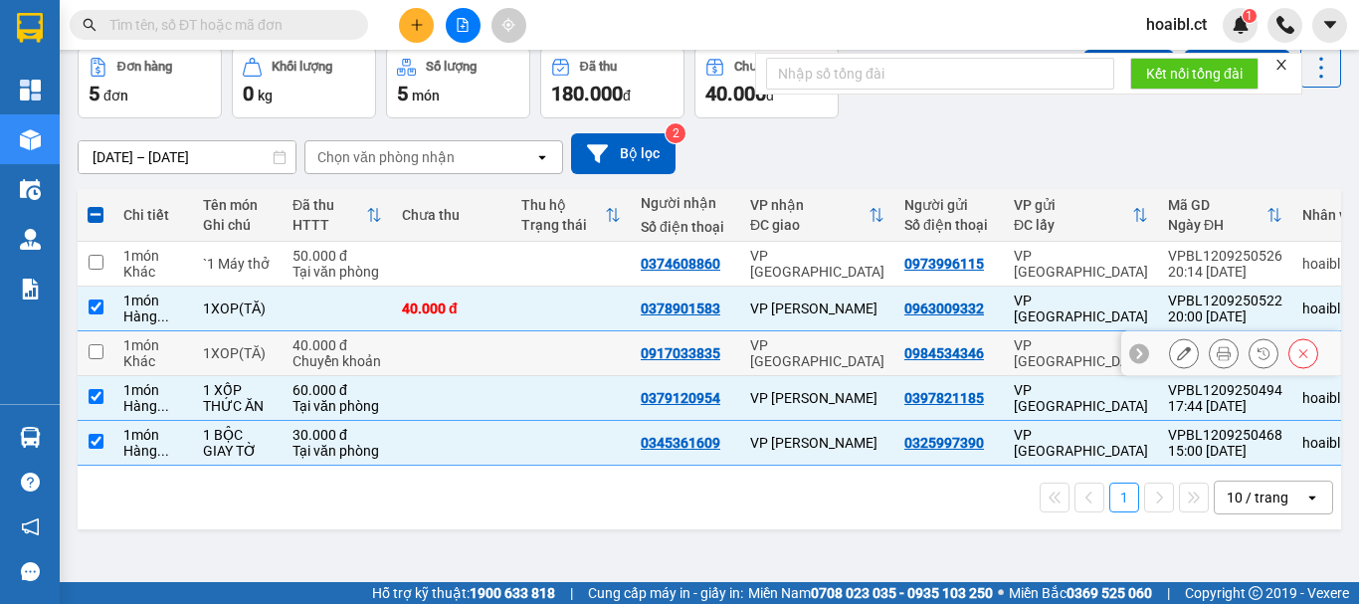
scroll to position [0, 0]
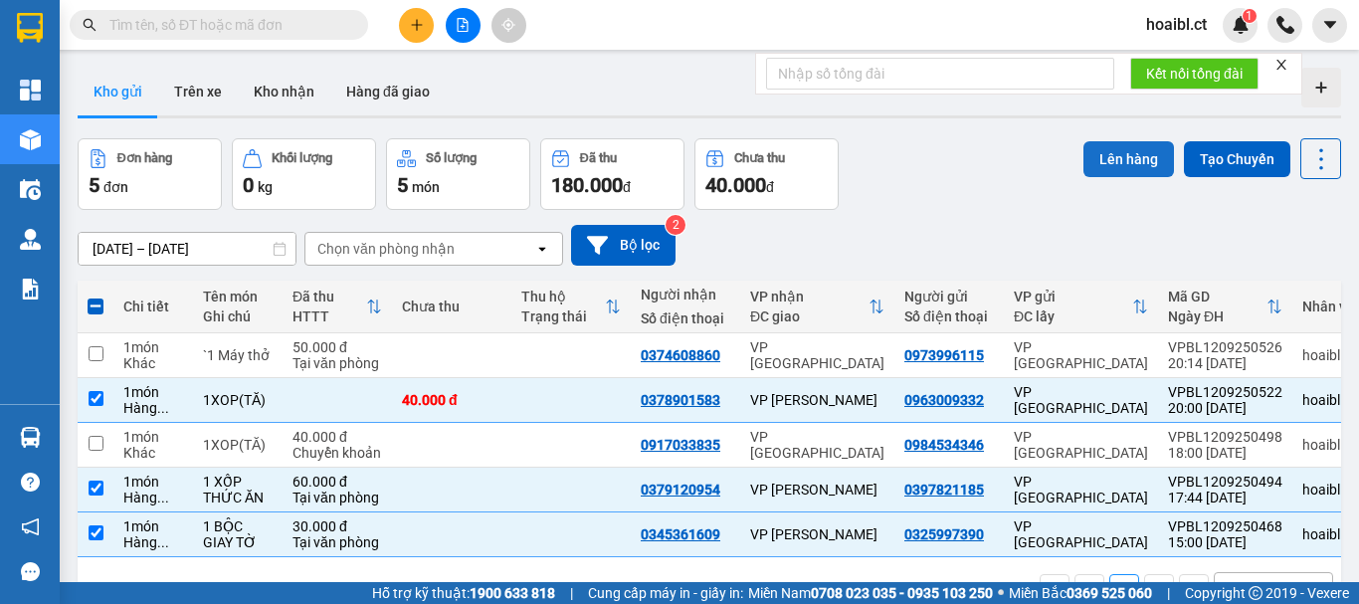
click at [1114, 154] on button "Lên hàng" at bounding box center [1128, 159] width 91 height 36
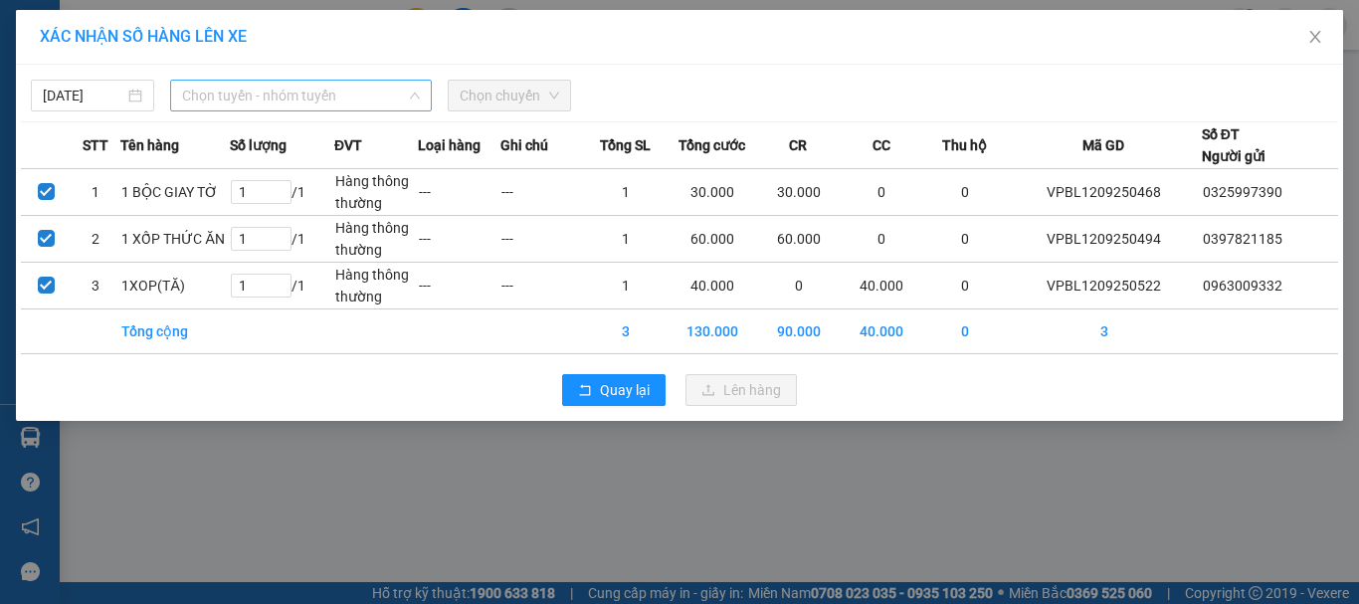
click at [328, 88] on span "Chọn tuyến - nhóm tuyến" at bounding box center [301, 96] width 238 height 30
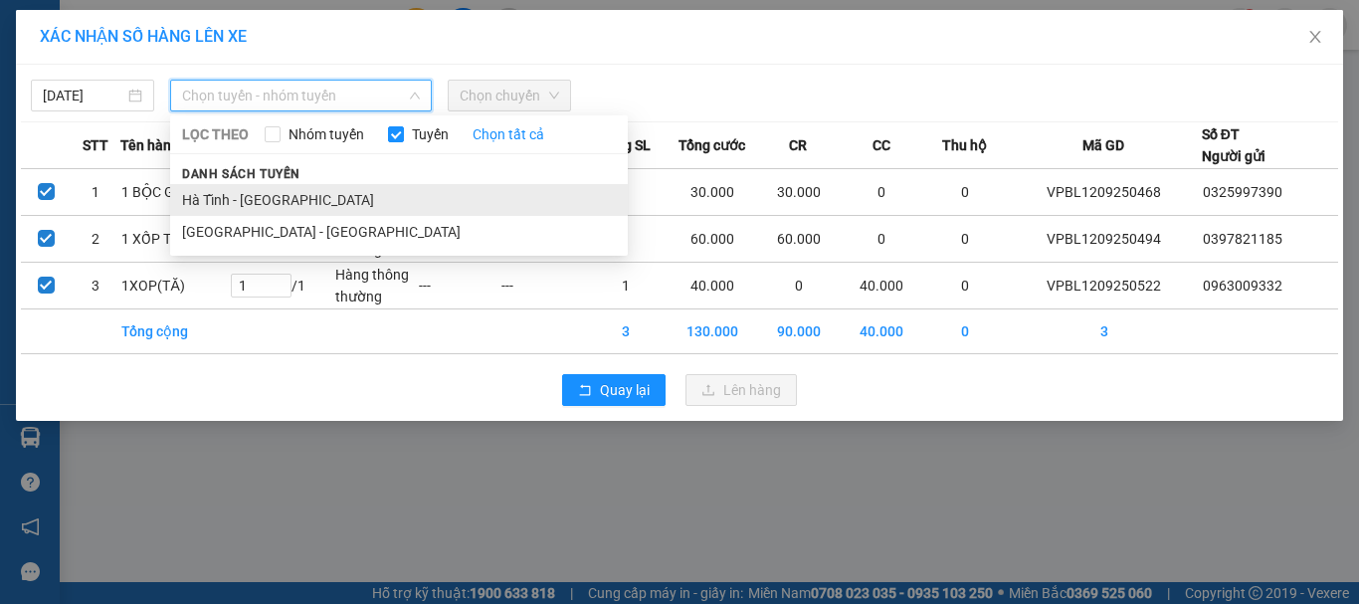
click at [287, 203] on li "Hà Tĩnh - [GEOGRAPHIC_DATA]" at bounding box center [399, 200] width 458 height 32
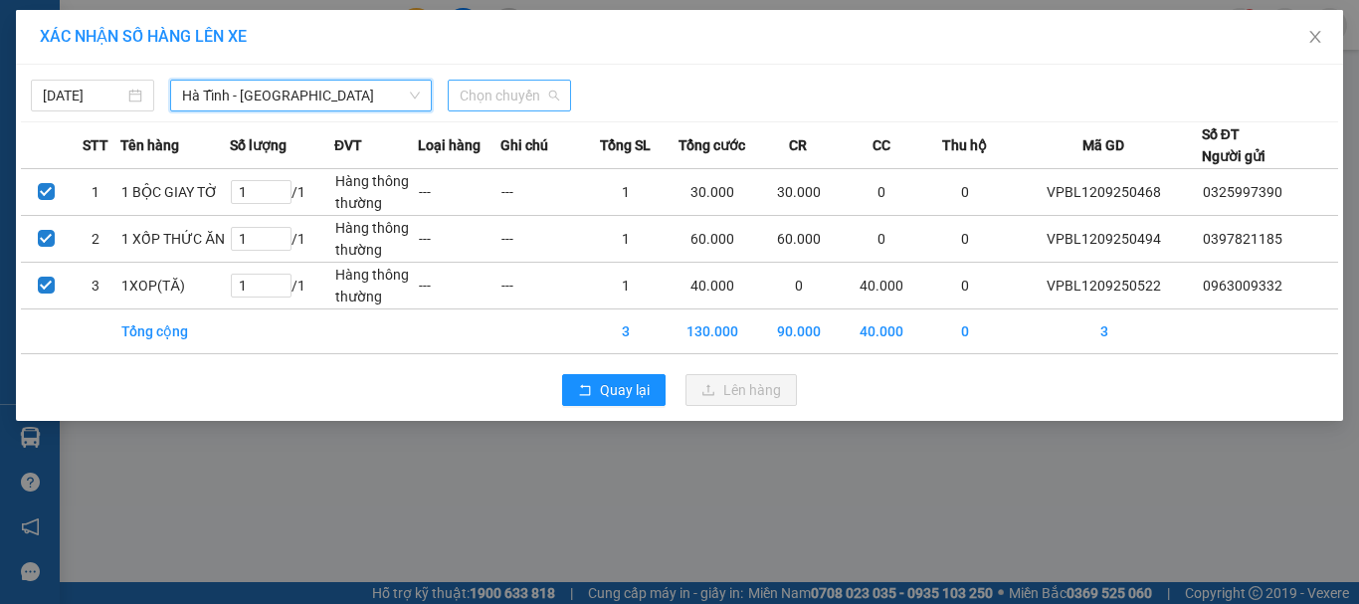
click at [499, 94] on span "Chọn chuyến" at bounding box center [508, 96] width 99 height 30
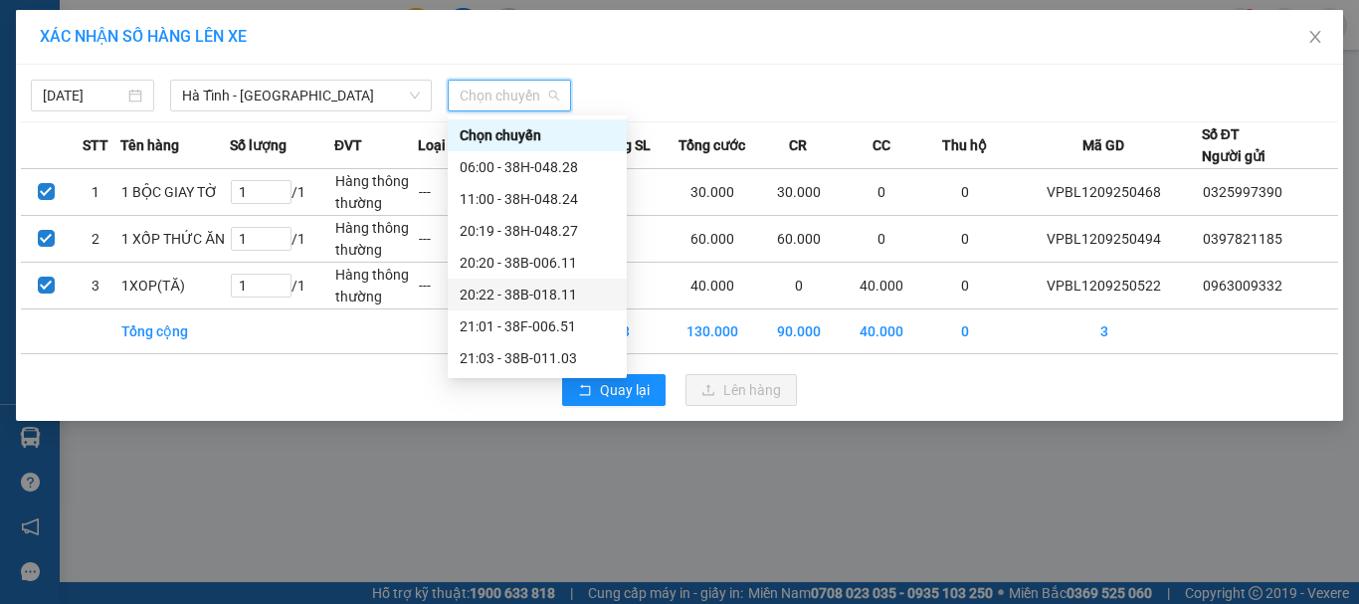
click at [557, 293] on div "20:22 - 38B-018.11" at bounding box center [536, 294] width 155 height 22
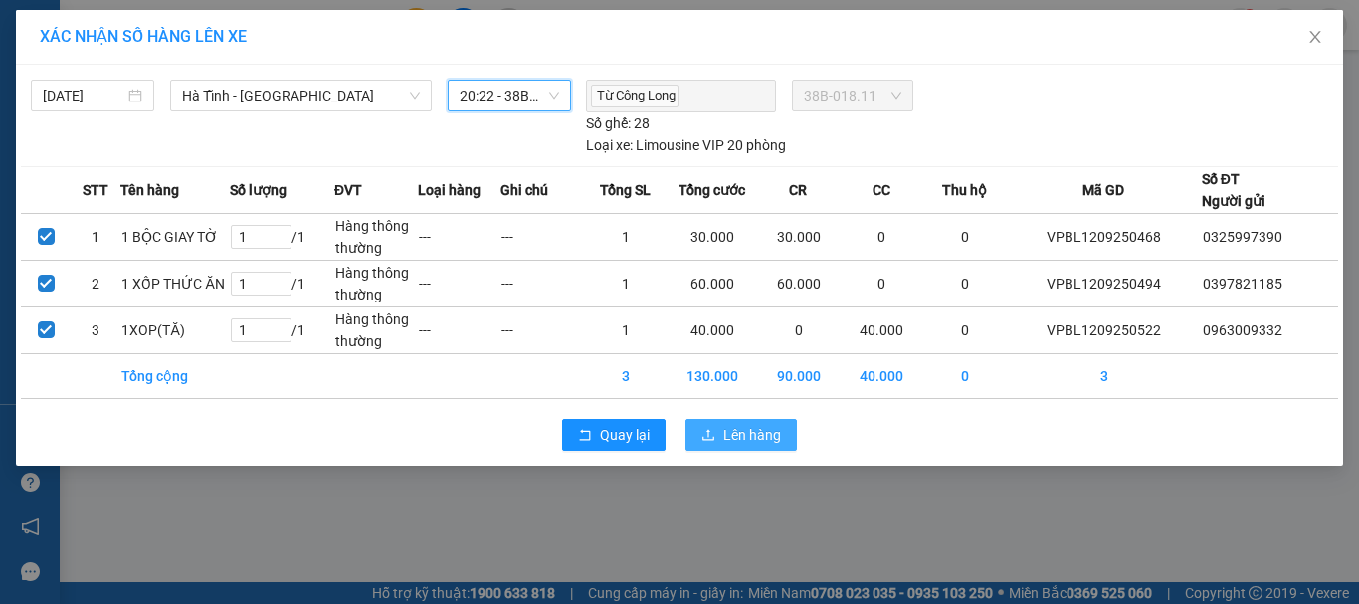
click at [733, 433] on span "Lên hàng" at bounding box center [752, 435] width 58 height 22
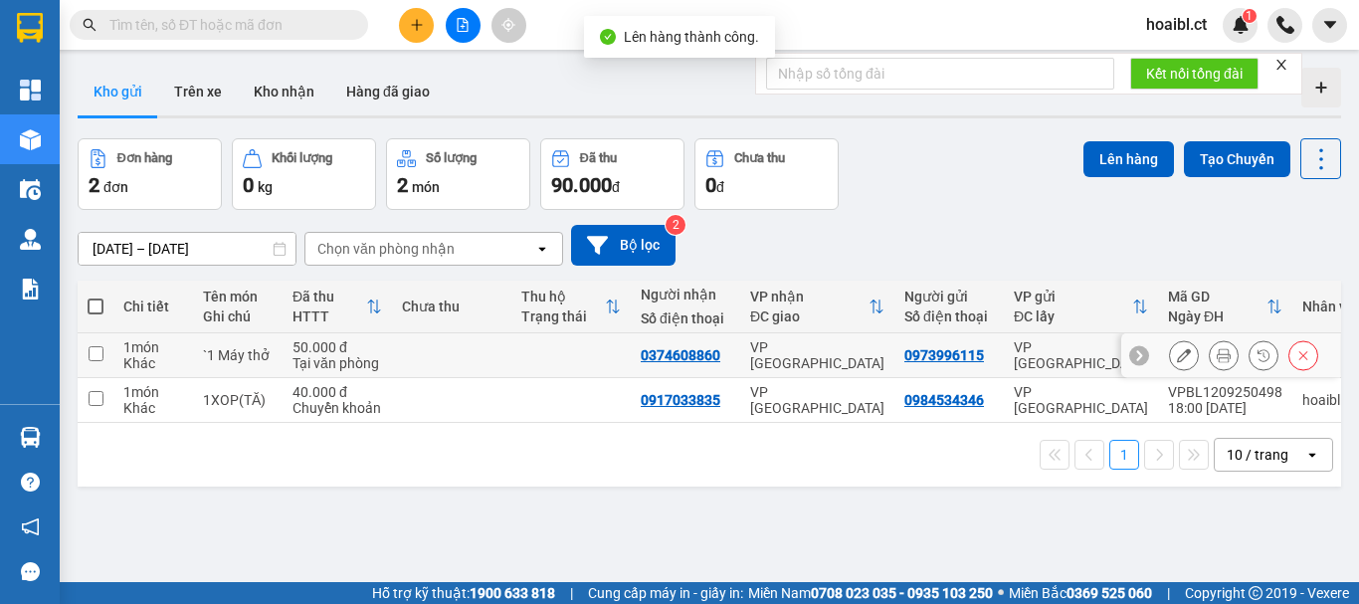
click at [565, 362] on td at bounding box center [570, 355] width 119 height 45
checkbox input "true"
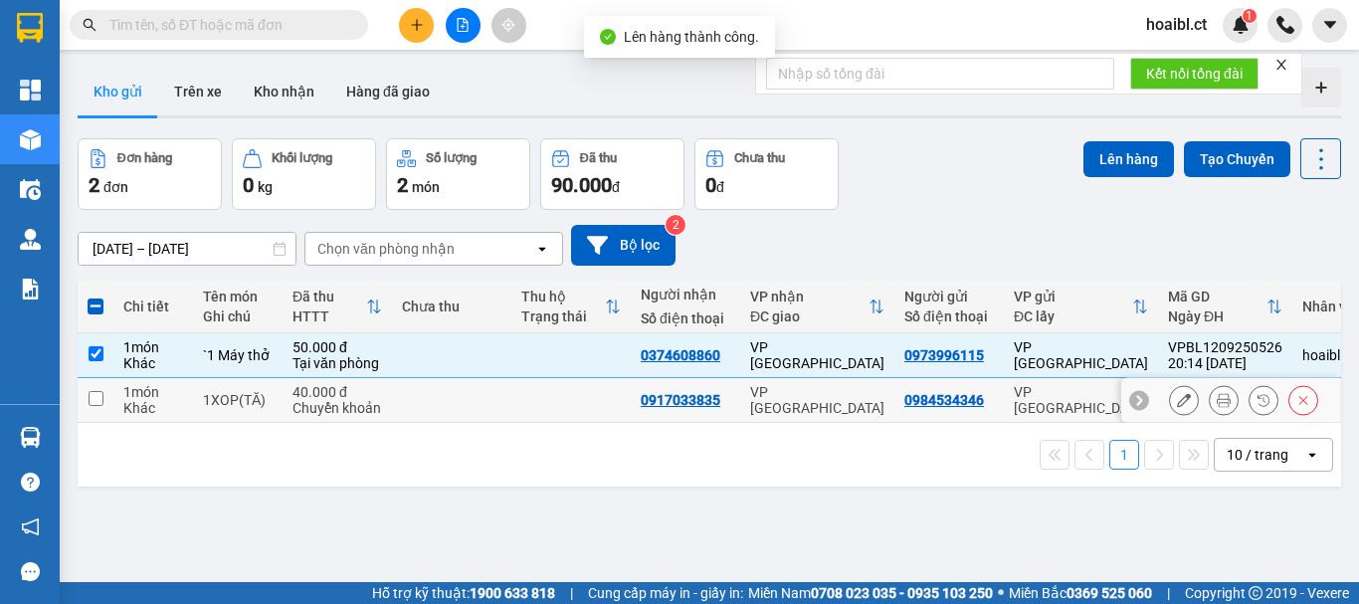
click at [553, 415] on td at bounding box center [570, 400] width 119 height 45
checkbox input "true"
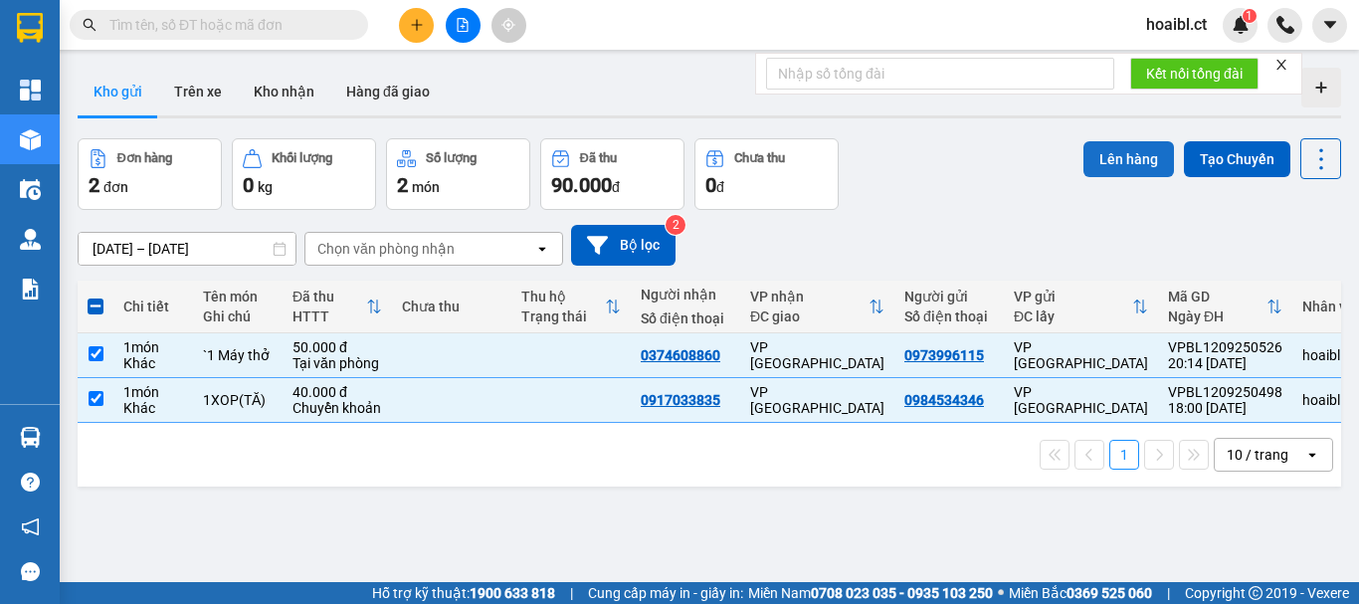
click at [1112, 166] on button "Lên hàng" at bounding box center [1128, 159] width 91 height 36
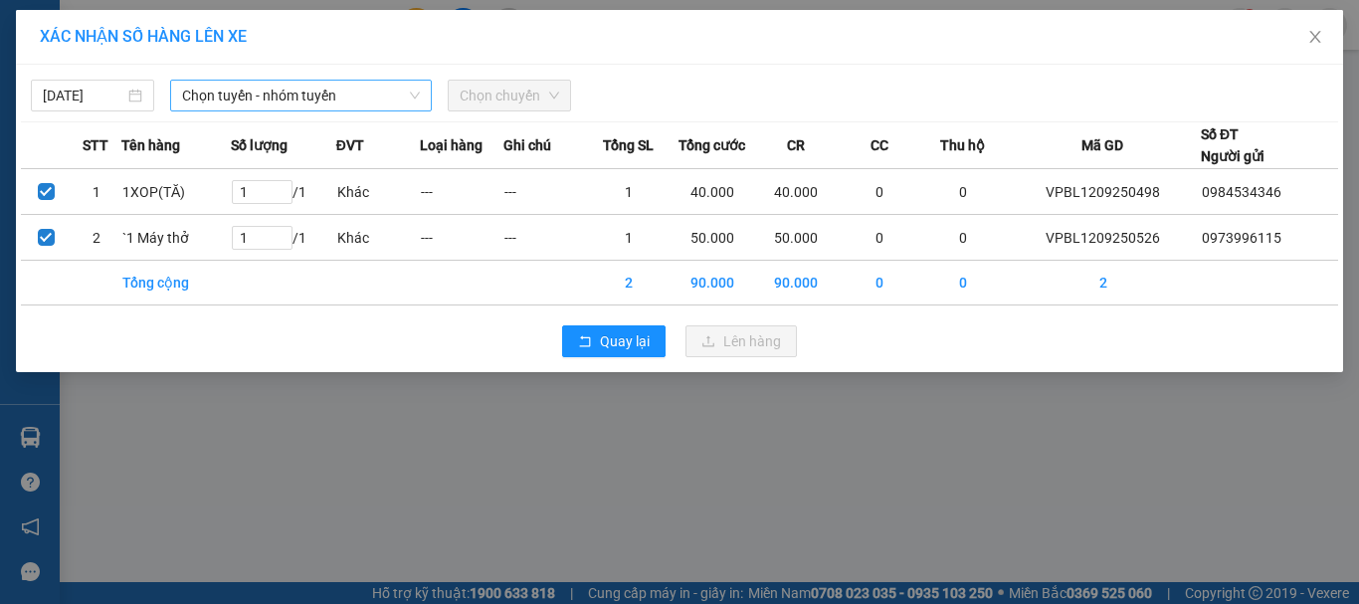
click at [358, 97] on span "Chọn tuyến - nhóm tuyến" at bounding box center [301, 96] width 238 height 30
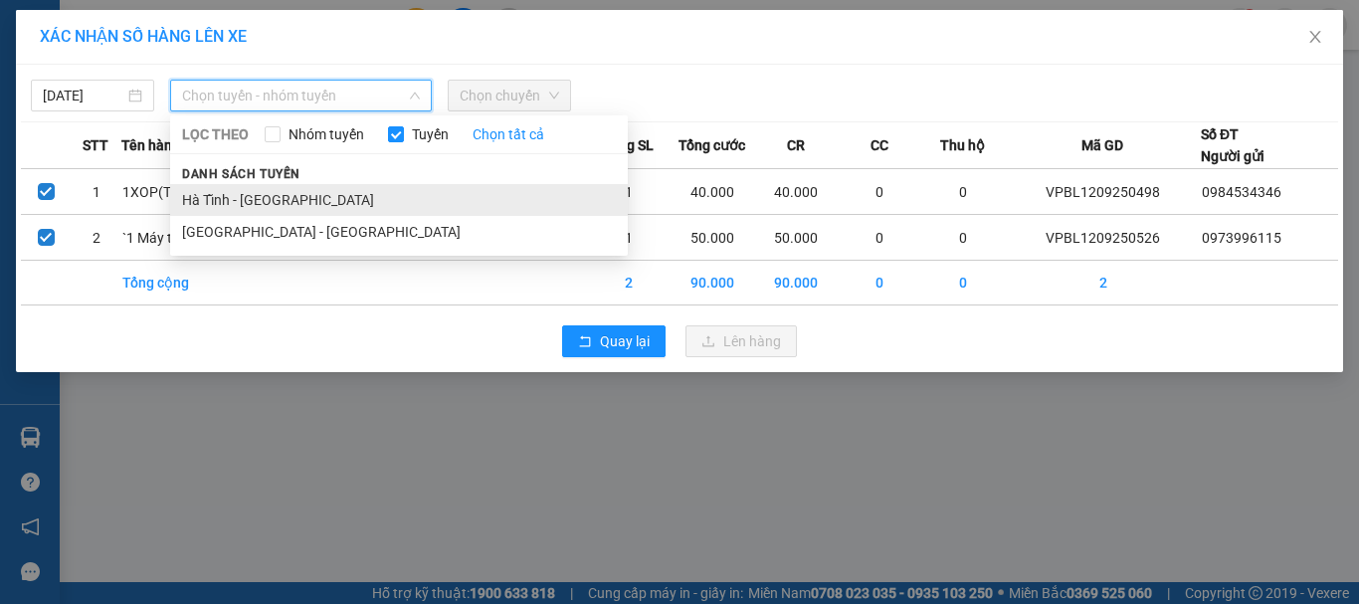
click at [318, 189] on li "Hà Tĩnh - [GEOGRAPHIC_DATA]" at bounding box center [399, 200] width 458 height 32
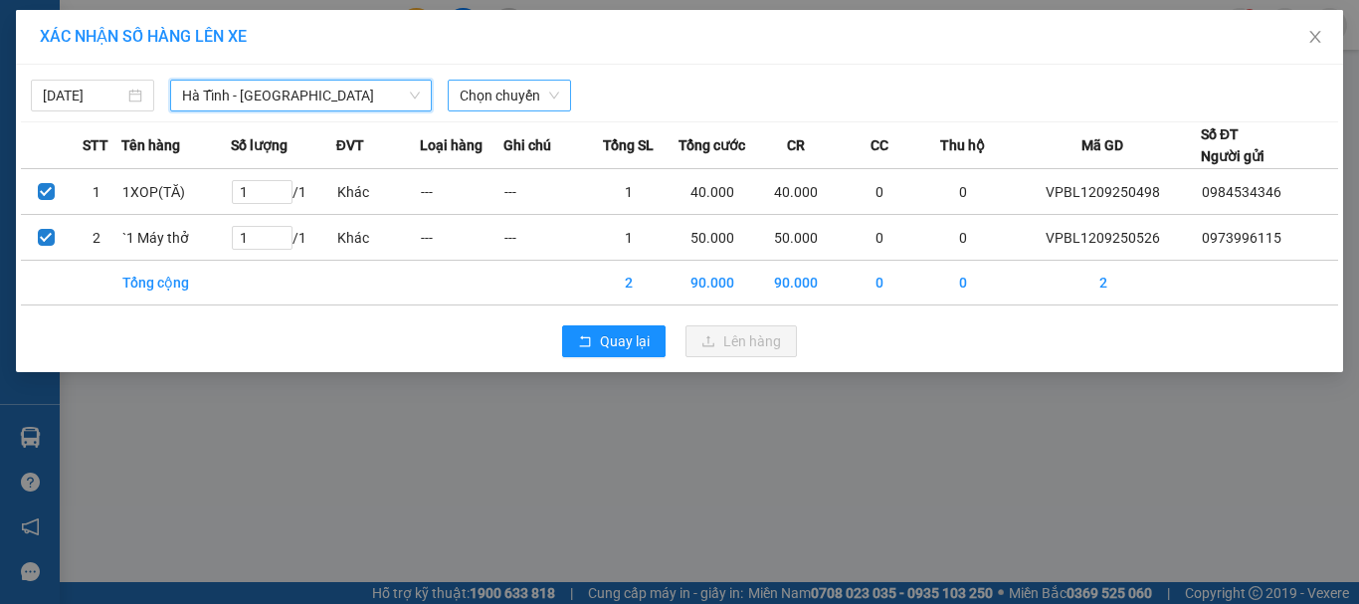
click at [468, 94] on span "Chọn chuyến" at bounding box center [508, 96] width 99 height 30
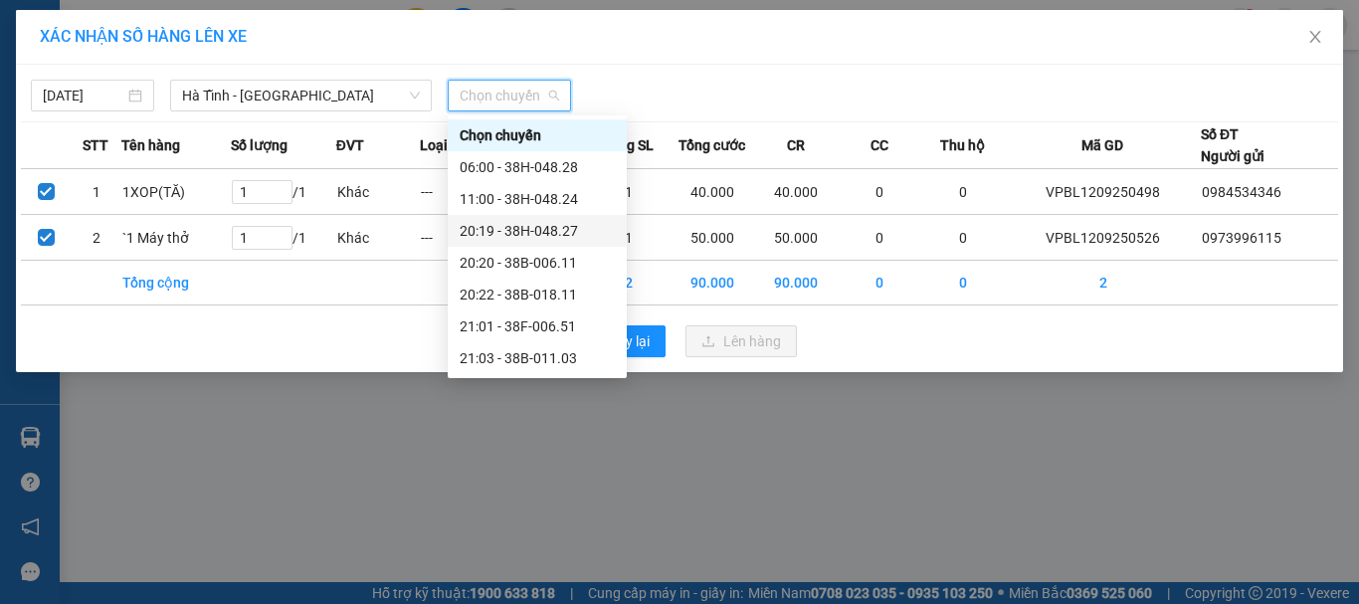
click at [557, 226] on div "20:19 - 38H-048.27" at bounding box center [536, 231] width 155 height 22
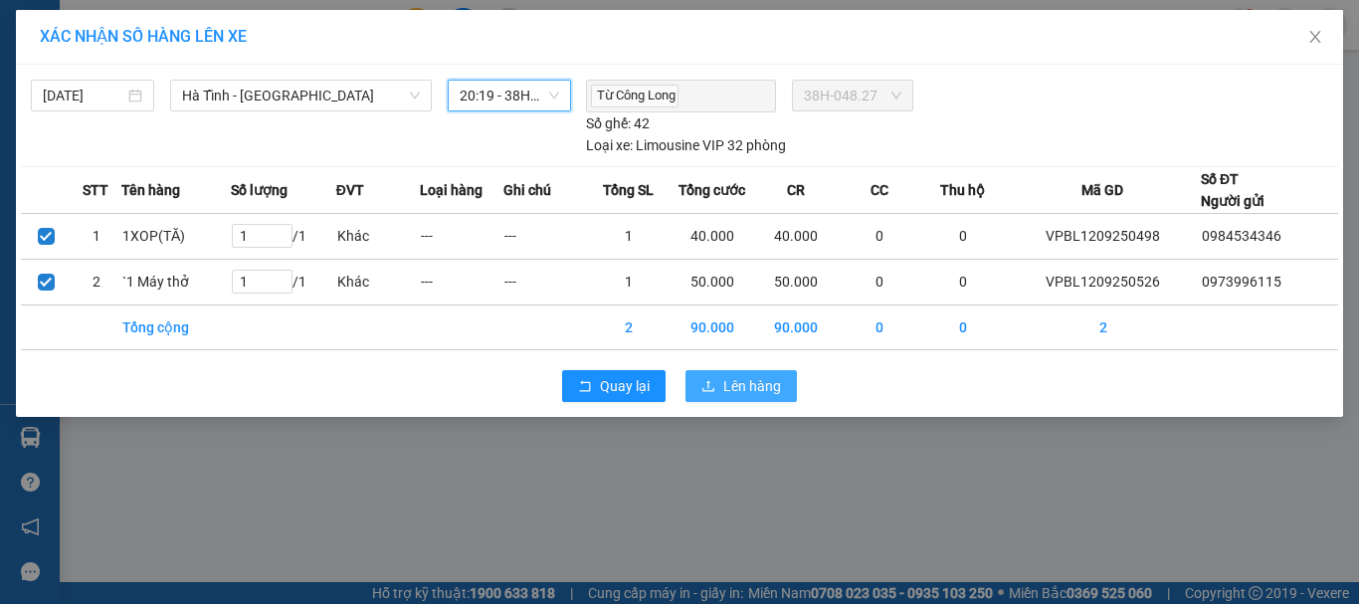
click at [716, 375] on button "Lên hàng" at bounding box center [740, 386] width 111 height 32
